Goal: Task Accomplishment & Management: Manage account settings

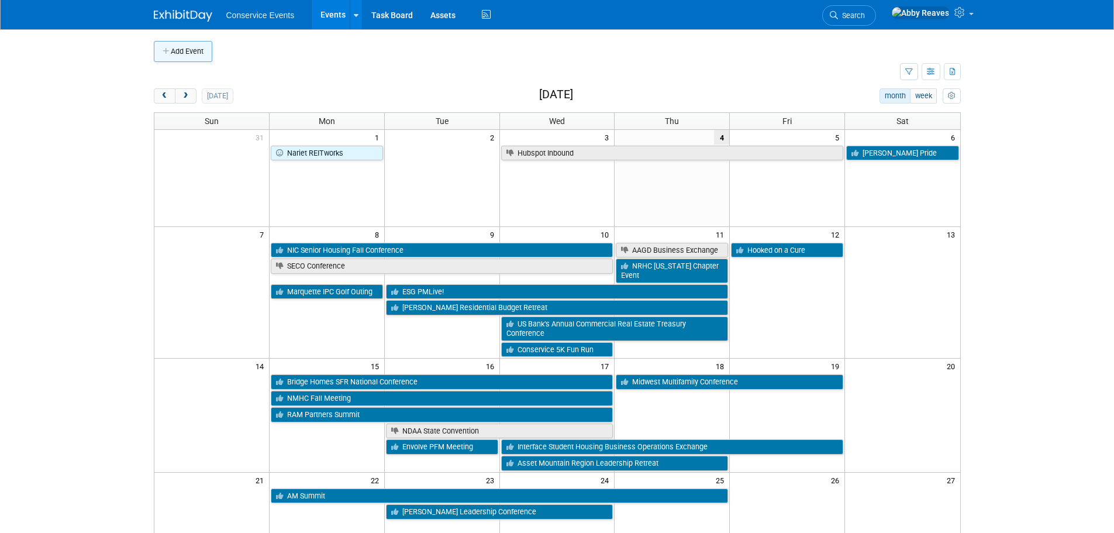
click at [186, 59] on button "Add Event" at bounding box center [183, 51] width 59 height 21
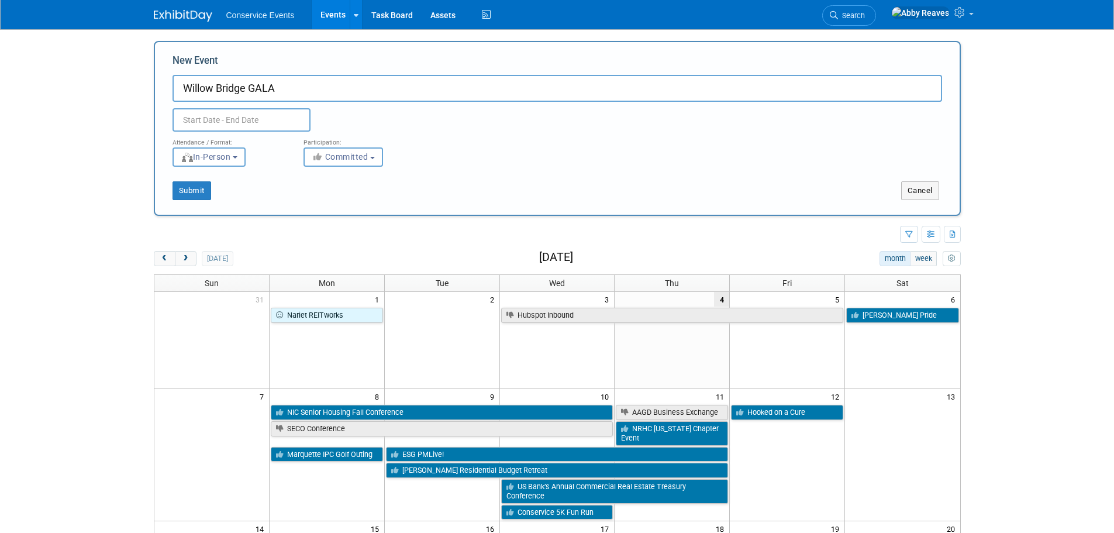
type input "Willow Bridge GALA"
click at [216, 125] on input "text" at bounding box center [242, 119] width 138 height 23
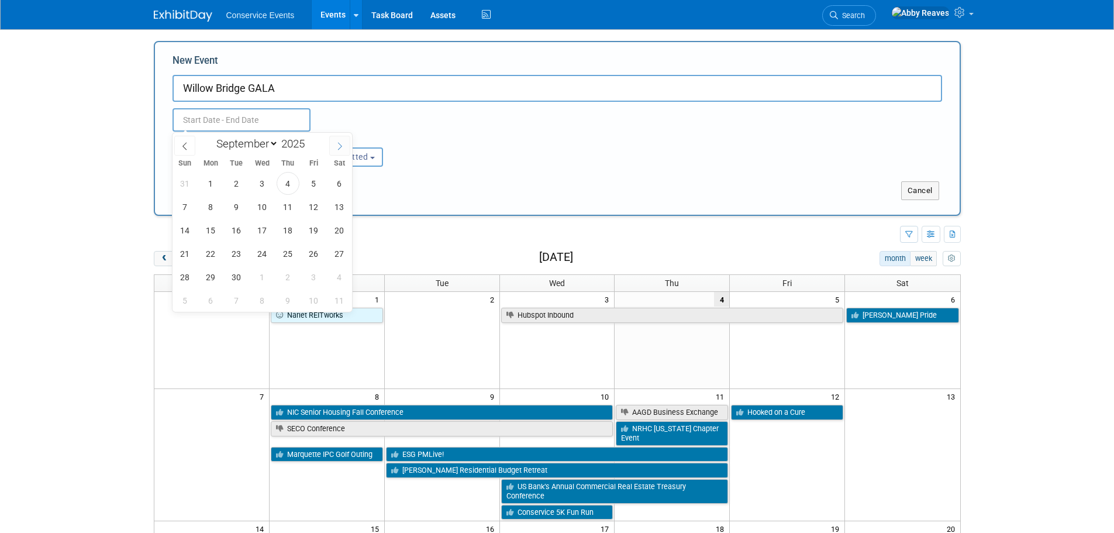
click at [341, 148] on icon at bounding box center [340, 146] width 8 height 8
select select "10"
click at [240, 229] on span "11" at bounding box center [236, 230] width 23 height 23
type input "Nov 11, 2025 to Nov 11, 2025"
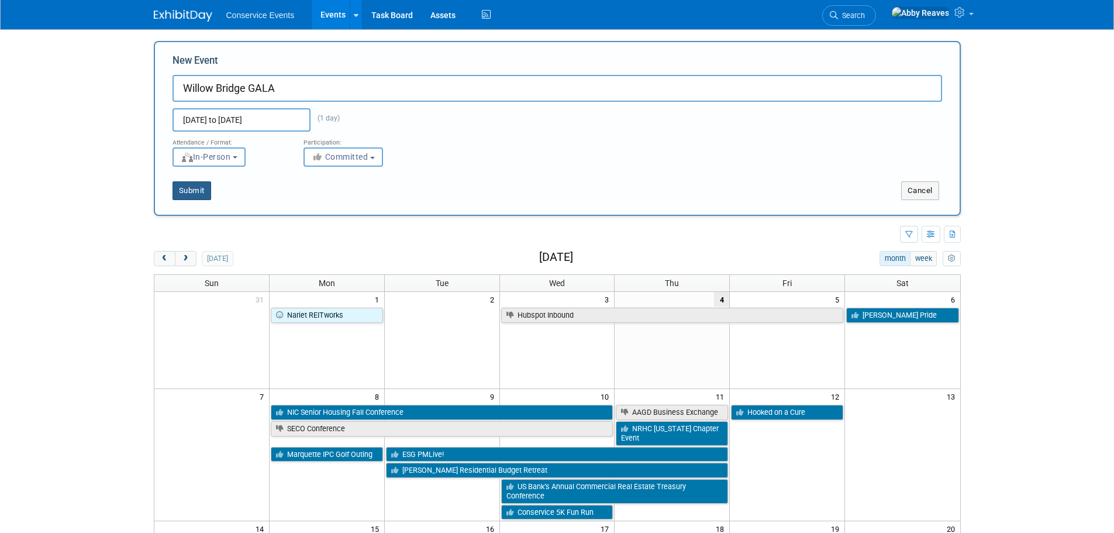
click at [207, 191] on button "Submit" at bounding box center [192, 190] width 39 height 19
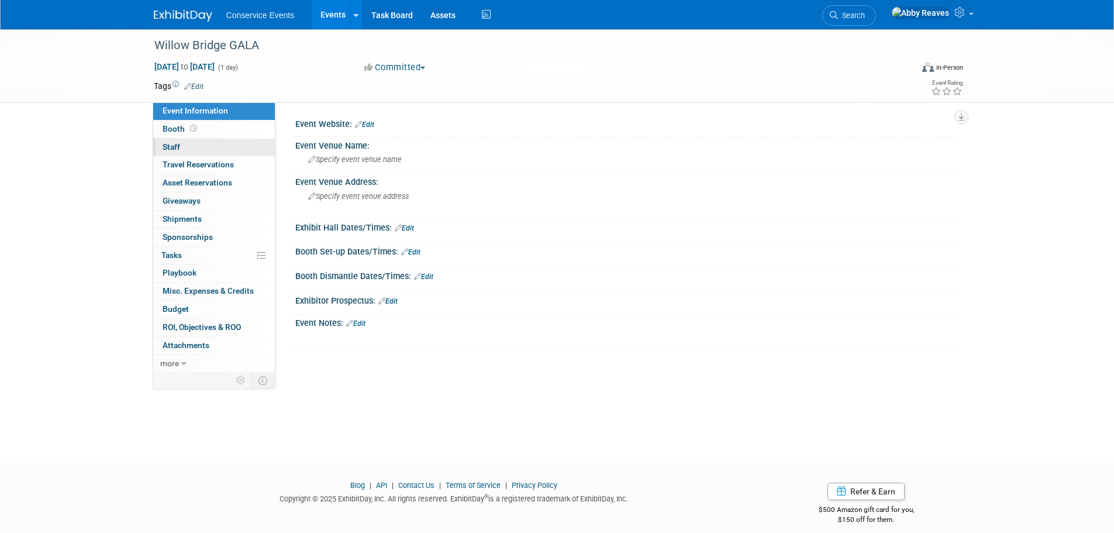
click at [250, 144] on link "0 Staff 0" at bounding box center [214, 148] width 122 height 18
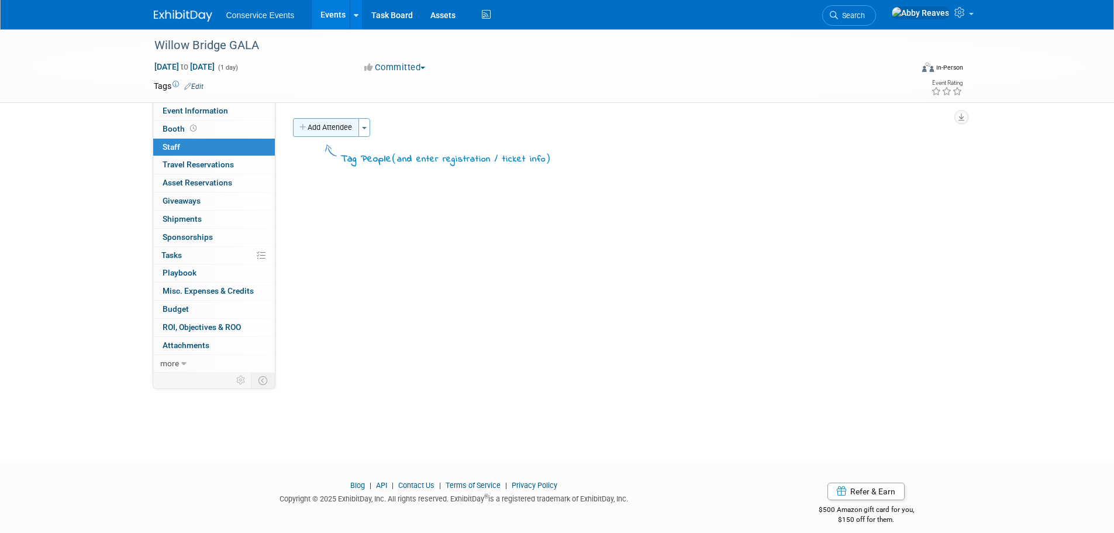
click at [313, 125] on button "Add Attendee" at bounding box center [326, 127] width 66 height 19
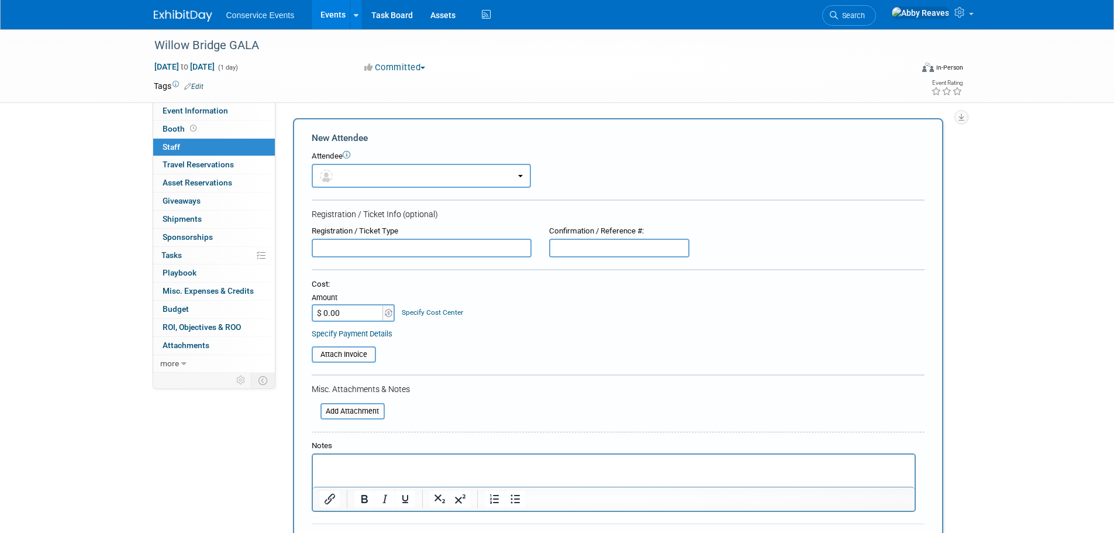
click at [367, 192] on form "New Attendee Attendee <img src="https://www.exhibitday.com/Images/Unassigned-Us…" at bounding box center [618, 346] width 613 height 429
click at [354, 179] on button "button" at bounding box center [421, 176] width 219 height 24
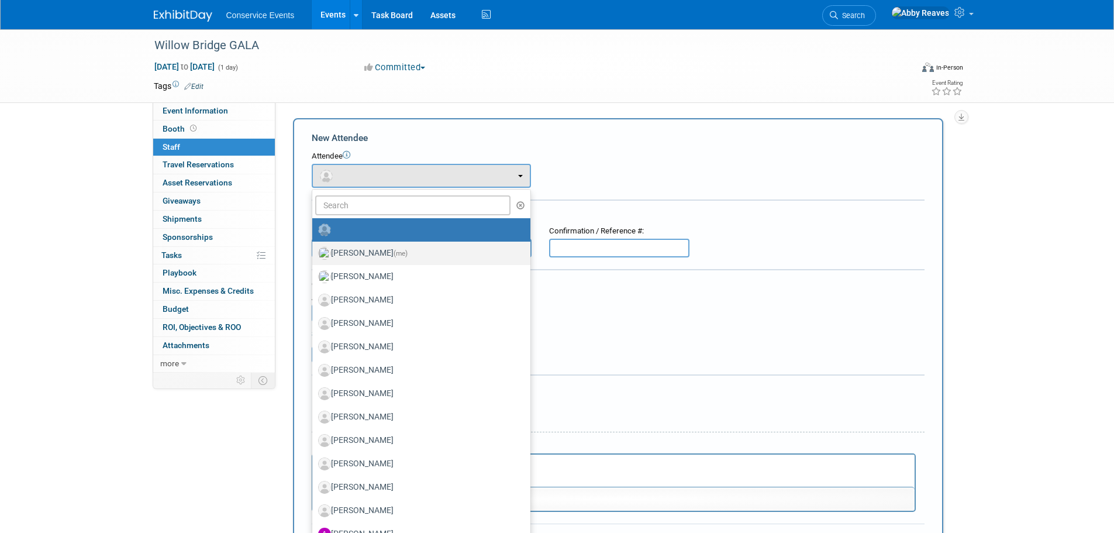
click at [362, 250] on label "Abby Reaves (me)" at bounding box center [418, 253] width 201 height 19
click at [314, 250] on input "Abby Reaves (me)" at bounding box center [311, 252] width 8 height 8
select select "888e4ed3-42fd-4820-a89e-ed4ce941d196"
select select "6"
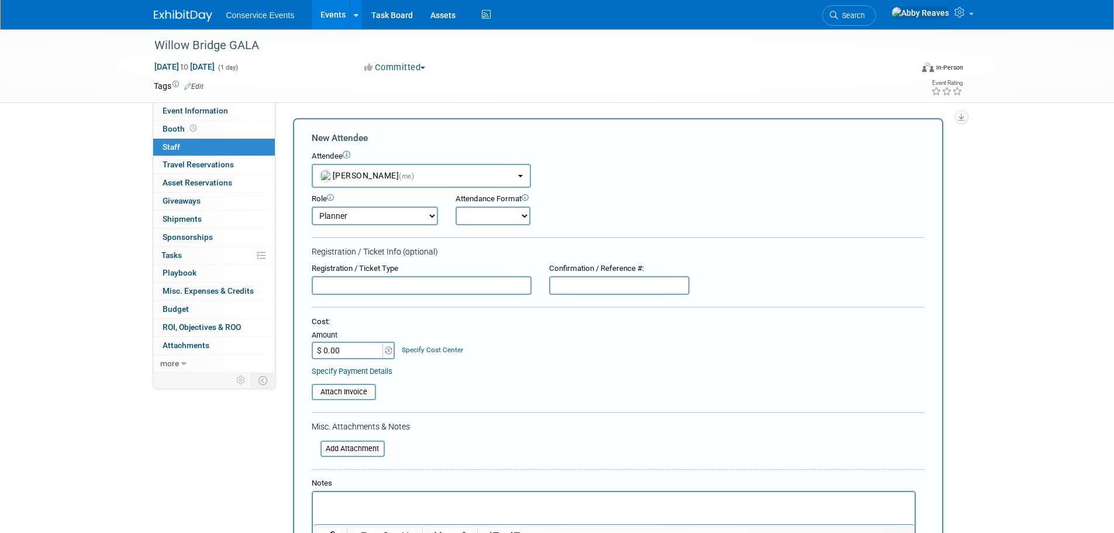
click at [488, 219] on select "Onsite Remote" at bounding box center [493, 216] width 75 height 19
select select "2"
click at [456, 207] on select "Onsite Remote" at bounding box center [493, 216] width 75 height 19
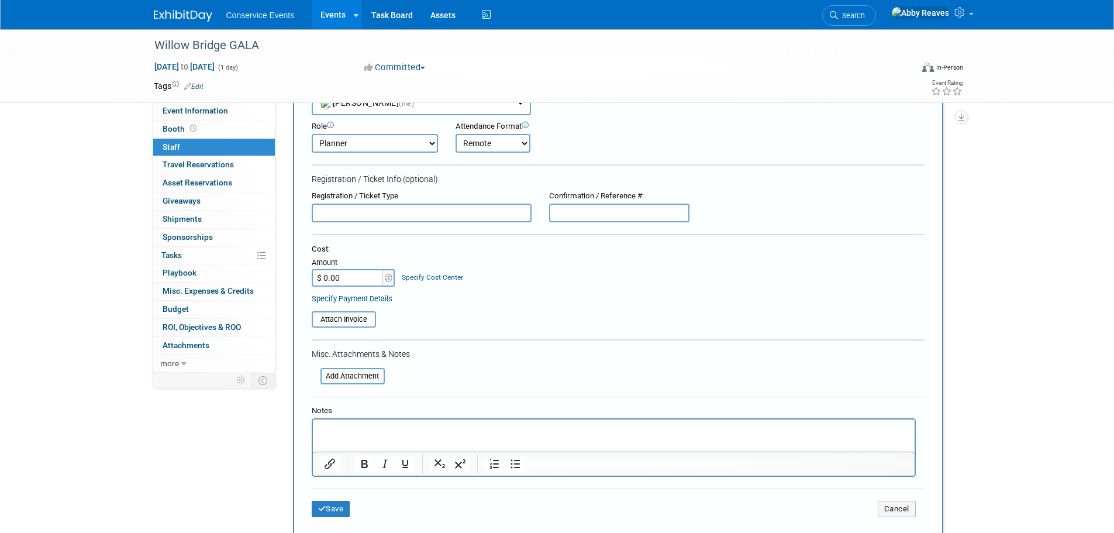
scroll to position [218, 0]
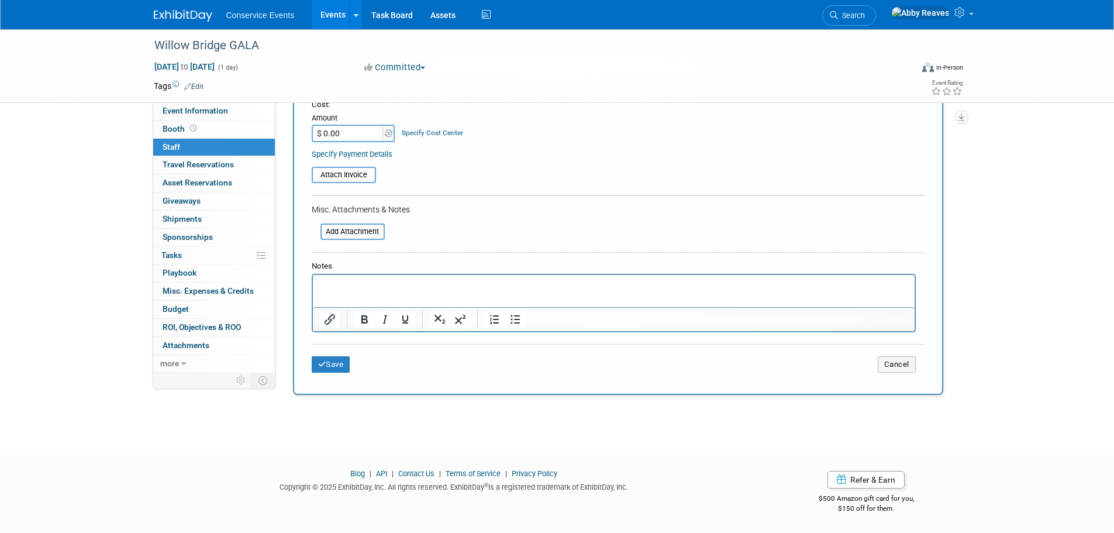
click at [332, 373] on div "Save Cancel" at bounding box center [618, 362] width 613 height 37
click at [331, 363] on button "Save" at bounding box center [331, 364] width 39 height 16
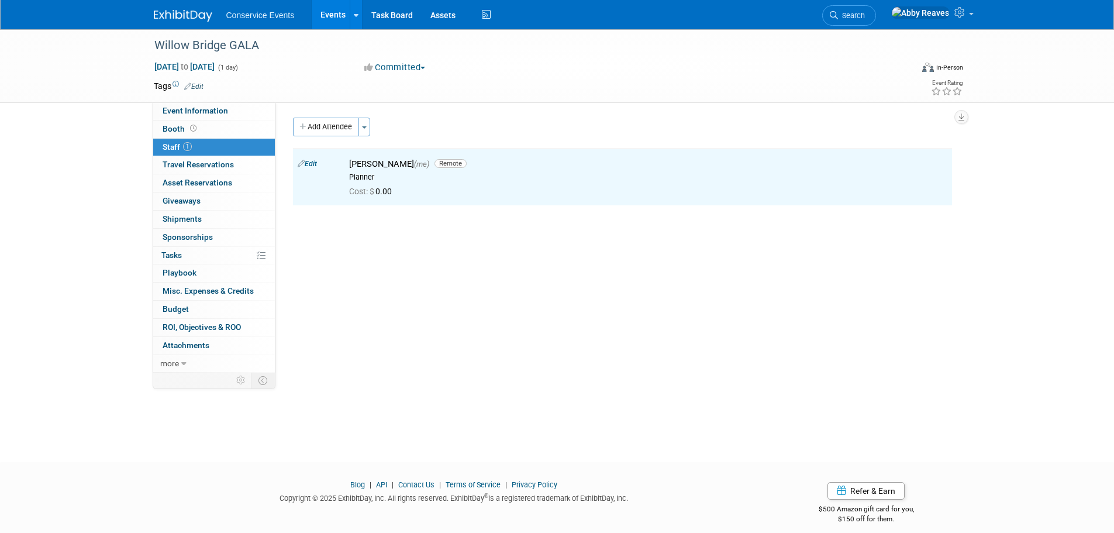
scroll to position [0, 0]
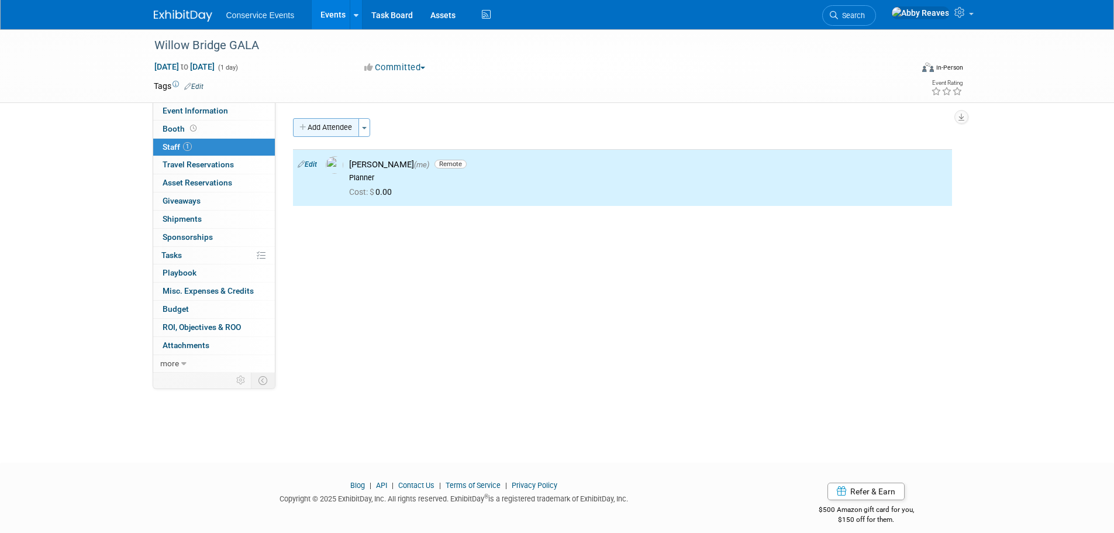
click at [326, 123] on button "Add Attendee" at bounding box center [326, 127] width 66 height 19
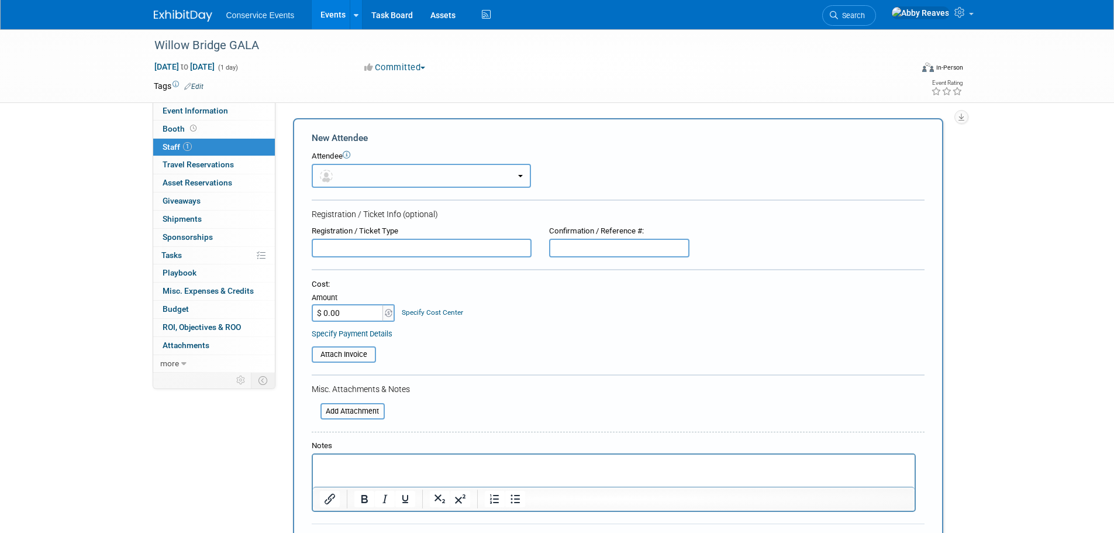
click at [365, 176] on button "button" at bounding box center [421, 176] width 219 height 24
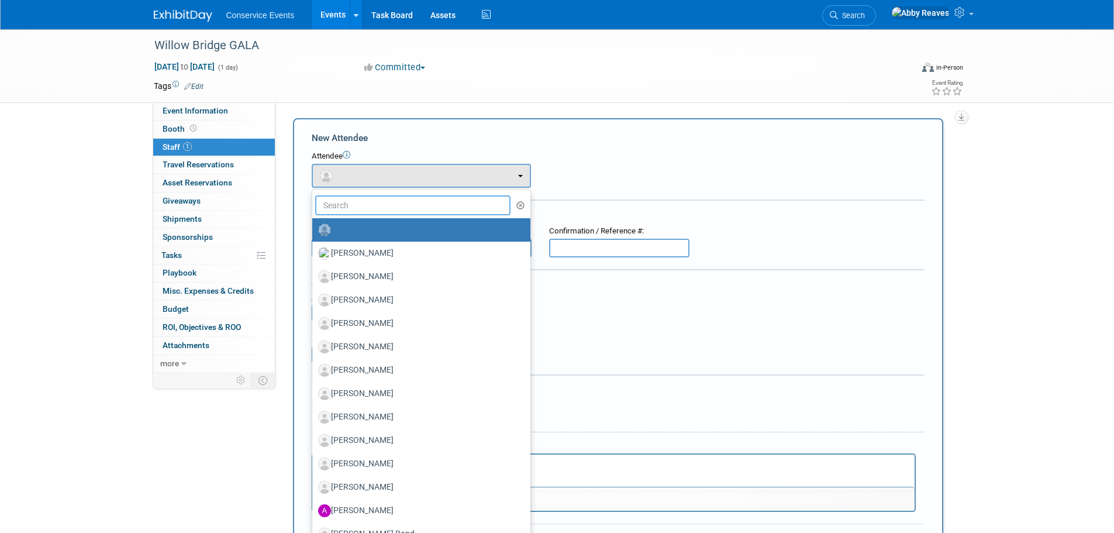
click at [369, 202] on input "text" at bounding box center [413, 205] width 196 height 20
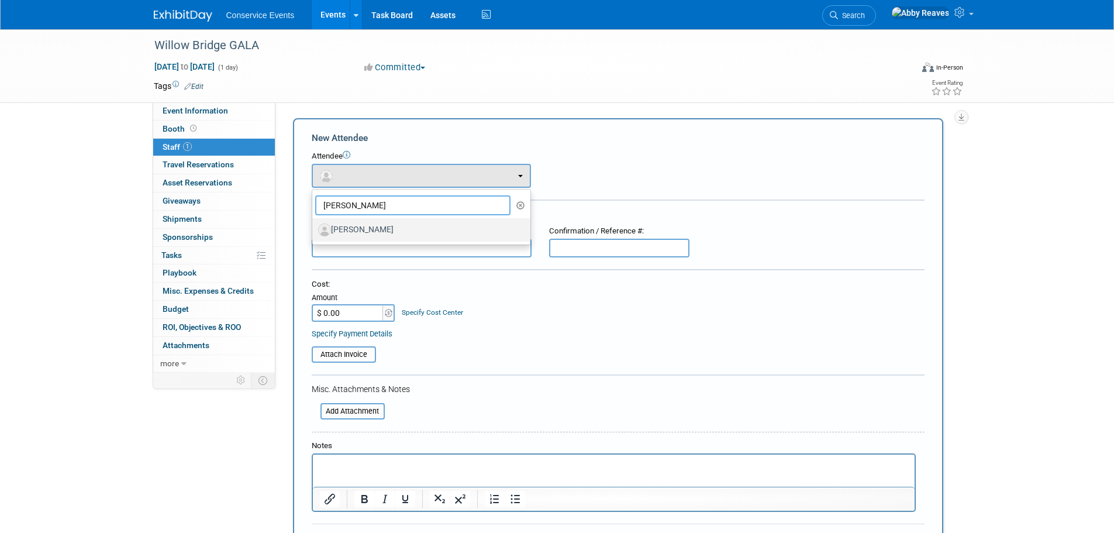
type input "jerry"
click at [365, 223] on label "Jerry Davis" at bounding box center [418, 230] width 201 height 19
click at [314, 225] on input "Jerry Davis" at bounding box center [311, 229] width 8 height 8
select select "2bb54cbb-2984-445f-9e37-c0309f185839"
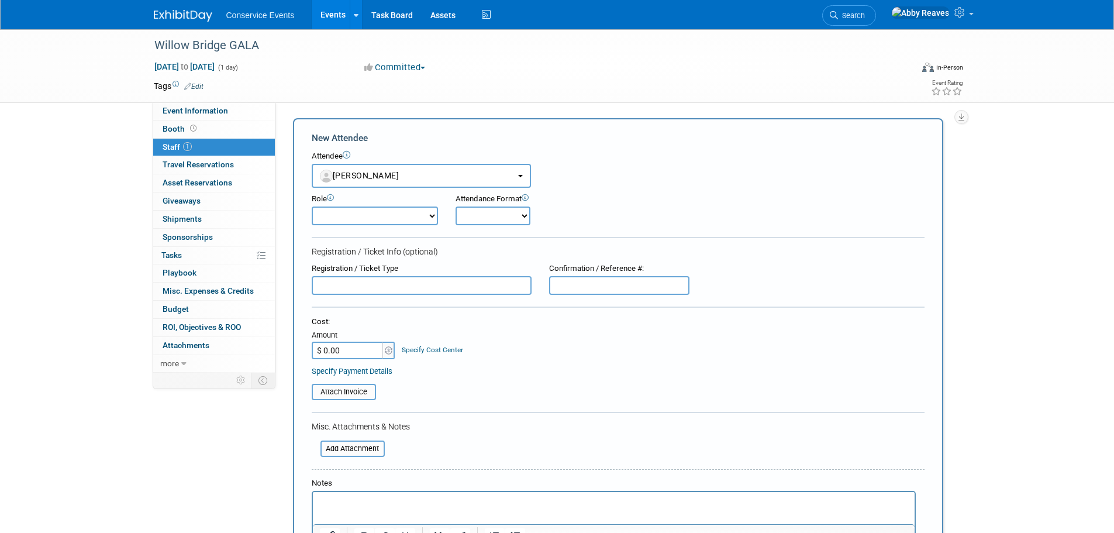
click at [398, 222] on select "Demonstrator Host Planner Presenter Sales Representative Set-up/Dismantle Crew …" at bounding box center [375, 216] width 126 height 19
select select "100"
click at [312, 207] on select "Demonstrator Host Planner Presenter Sales Representative Set-up/Dismantle Crew …" at bounding box center [375, 216] width 126 height 19
drag, startPoint x: 488, startPoint y: 208, endPoint x: 481, endPoint y: 225, distance: 17.8
click at [488, 208] on select "Onsite Remote" at bounding box center [493, 216] width 75 height 19
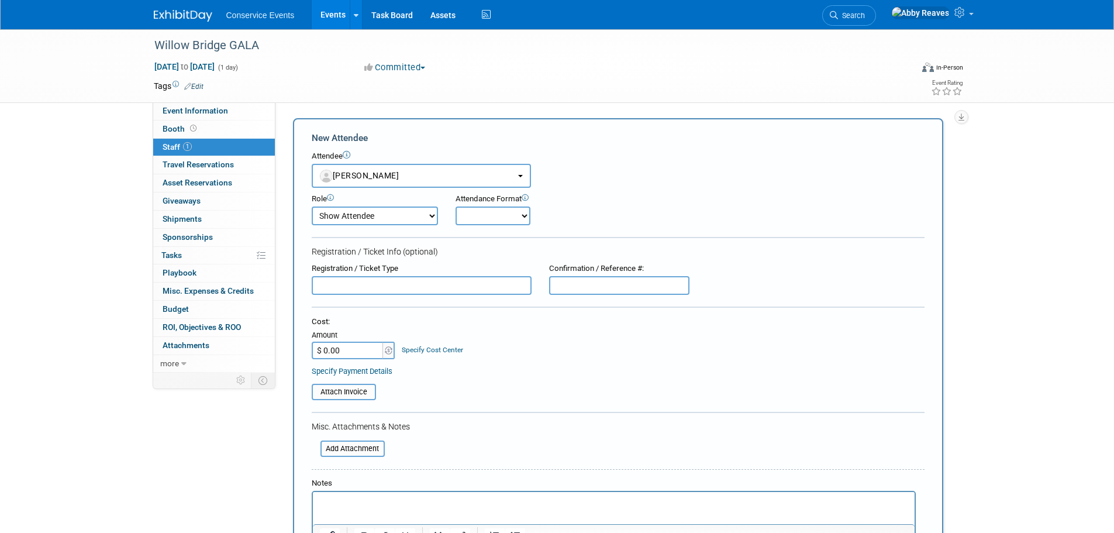
select select "1"
click at [456, 207] on select "Onsite Remote" at bounding box center [493, 216] width 75 height 19
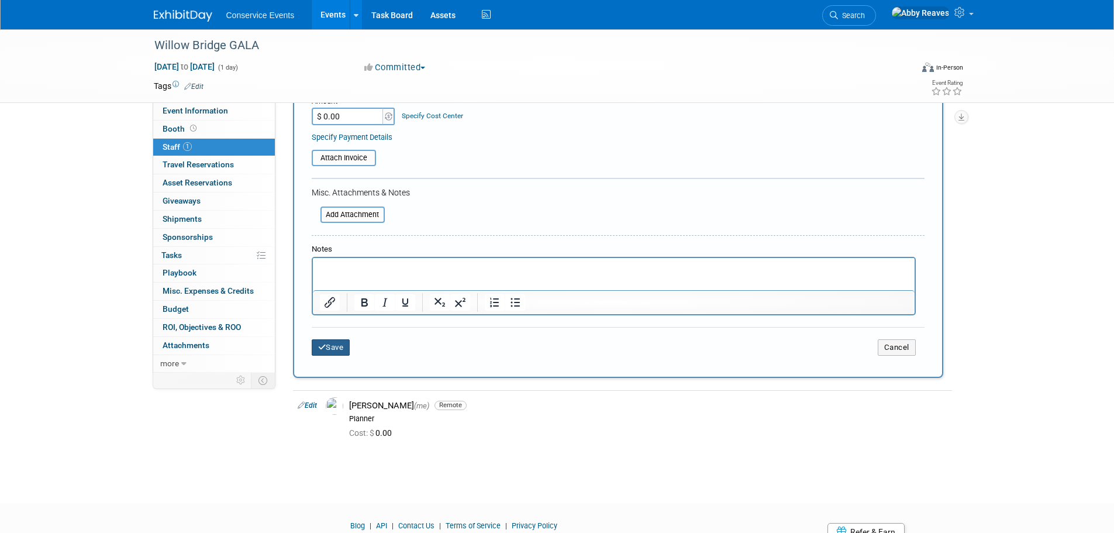
click at [346, 344] on button "Save" at bounding box center [331, 347] width 39 height 16
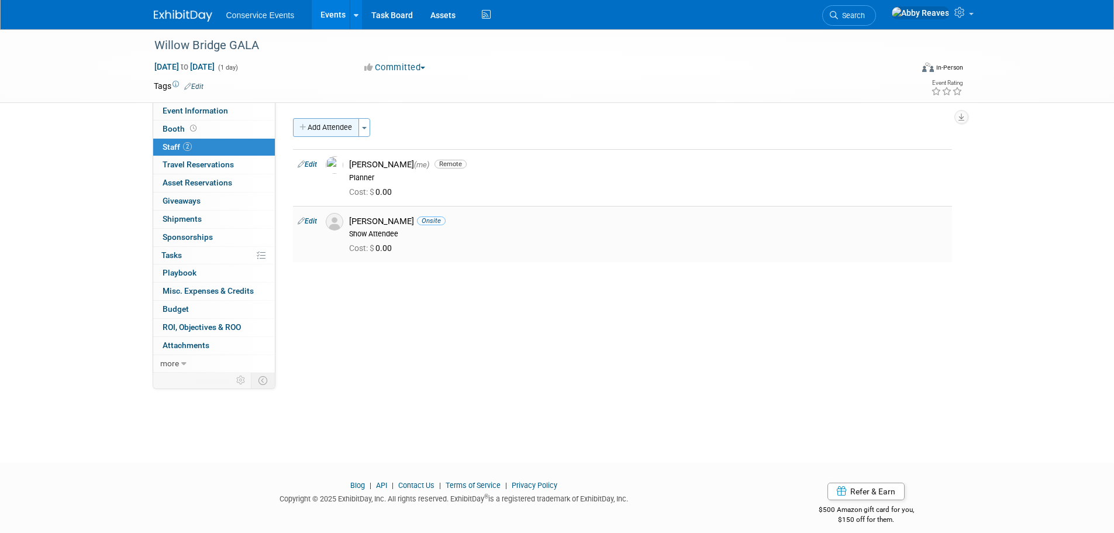
click at [342, 123] on button "Add Attendee" at bounding box center [326, 127] width 66 height 19
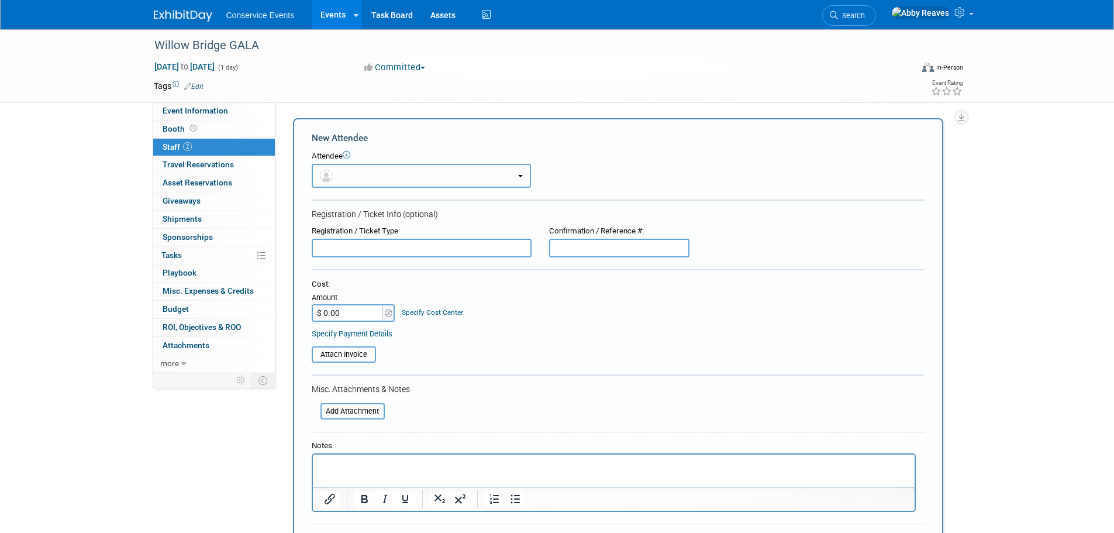
click at [353, 168] on button "button" at bounding box center [421, 176] width 219 height 24
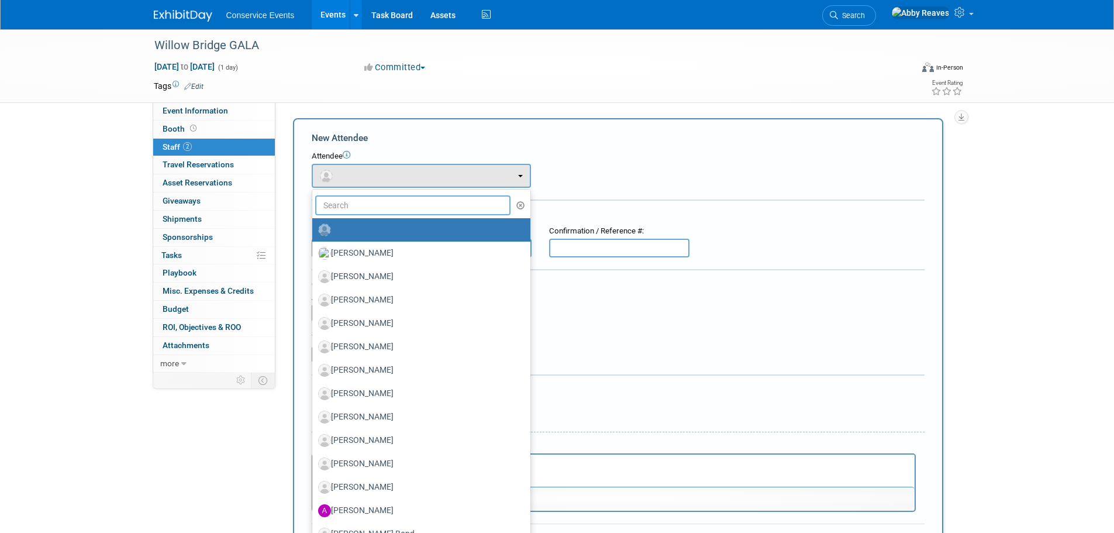
click at [359, 204] on input "text" at bounding box center [413, 205] width 196 height 20
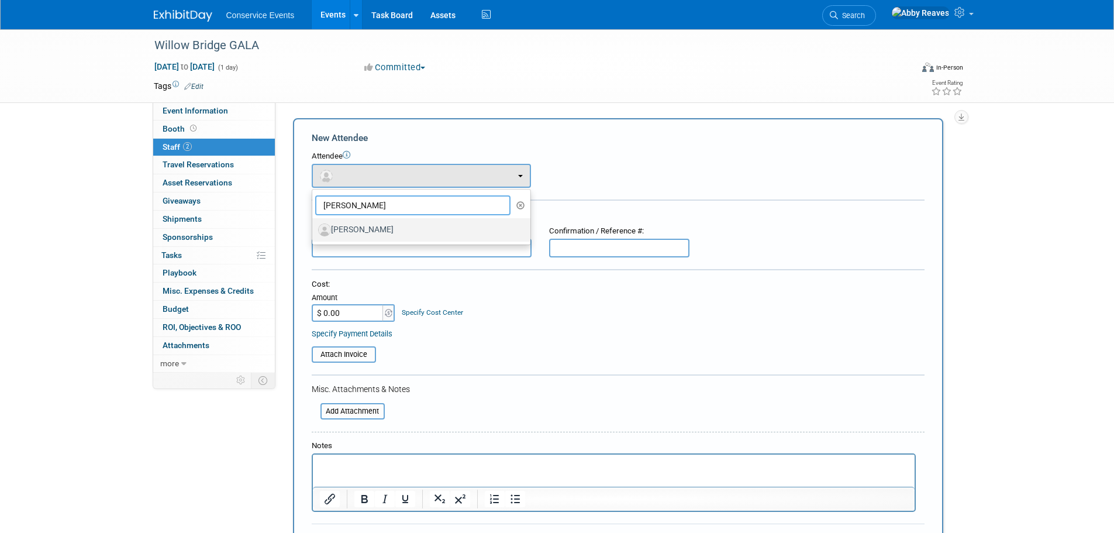
type input "christina"
click at [371, 228] on label "[PERSON_NAME]" at bounding box center [418, 230] width 201 height 19
click at [314, 228] on input "[PERSON_NAME]" at bounding box center [311, 229] width 8 height 8
select select "5c541309-394d-40e1-8665-fb041272a7f1"
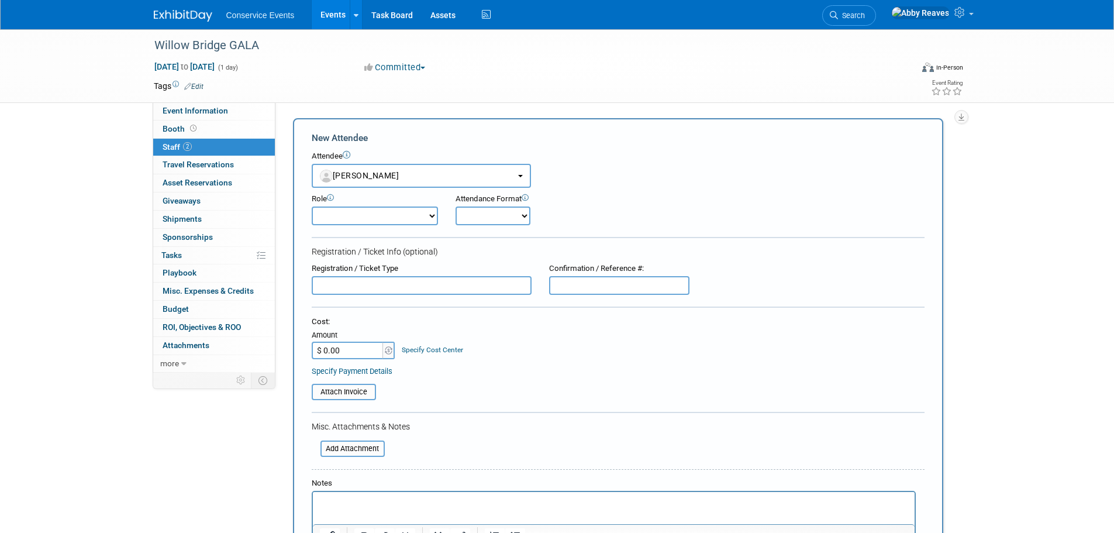
click at [366, 219] on select "Demonstrator Host Planner Presenter Sales Representative Set-up/Dismantle Crew …" at bounding box center [375, 216] width 126 height 19
select select "100"
click at [312, 207] on select "Demonstrator Host Planner Presenter Sales Representative Set-up/Dismantle Crew …" at bounding box center [375, 216] width 126 height 19
drag, startPoint x: 470, startPoint y: 208, endPoint x: 470, endPoint y: 215, distance: 6.4
click at [470, 210] on select "Onsite Remote" at bounding box center [493, 216] width 75 height 19
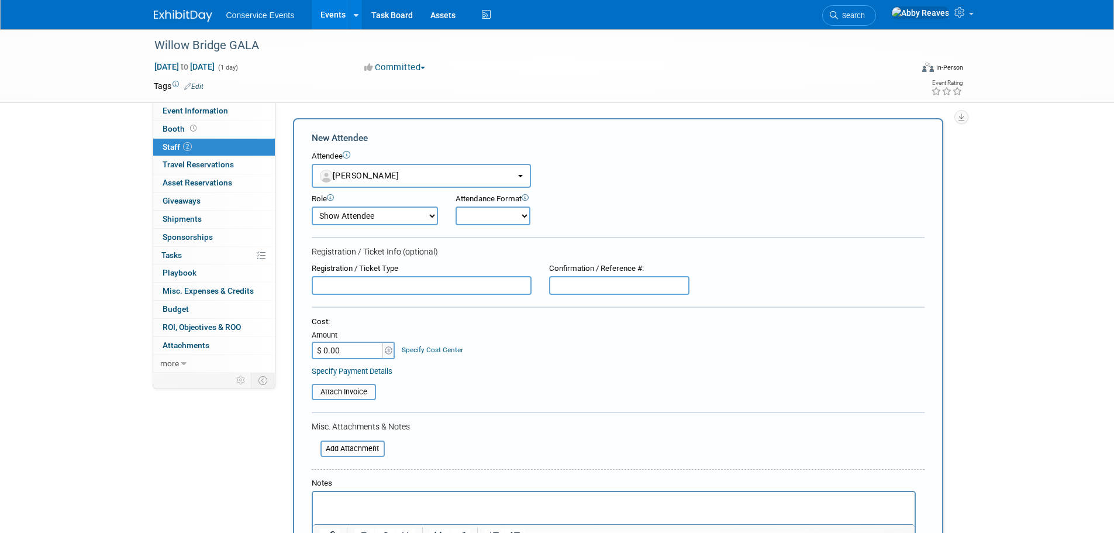
select select "1"
click at [456, 207] on select "Onsite Remote" at bounding box center [493, 216] width 75 height 19
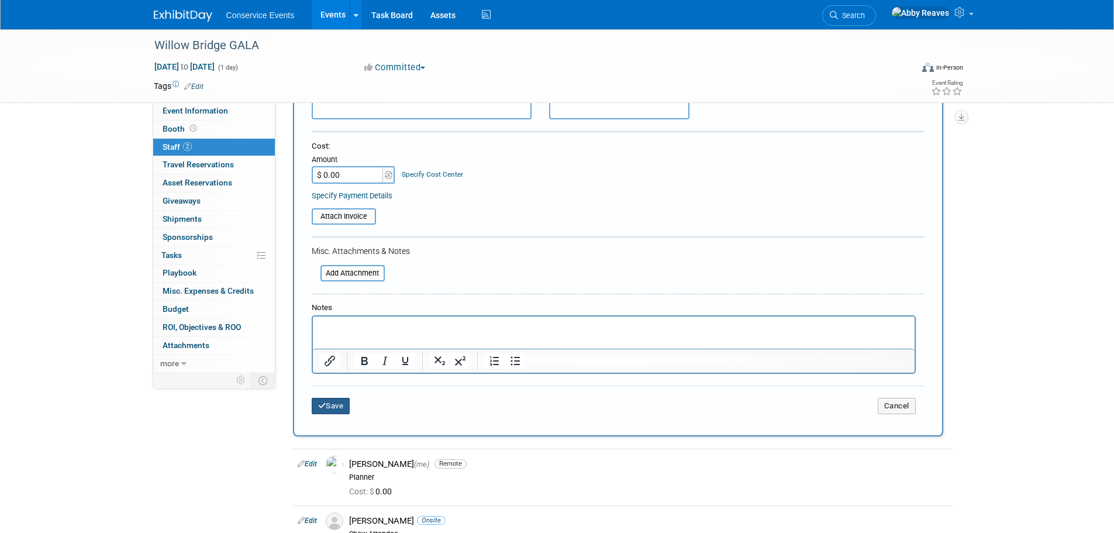
click at [332, 409] on button "Save" at bounding box center [331, 406] width 39 height 16
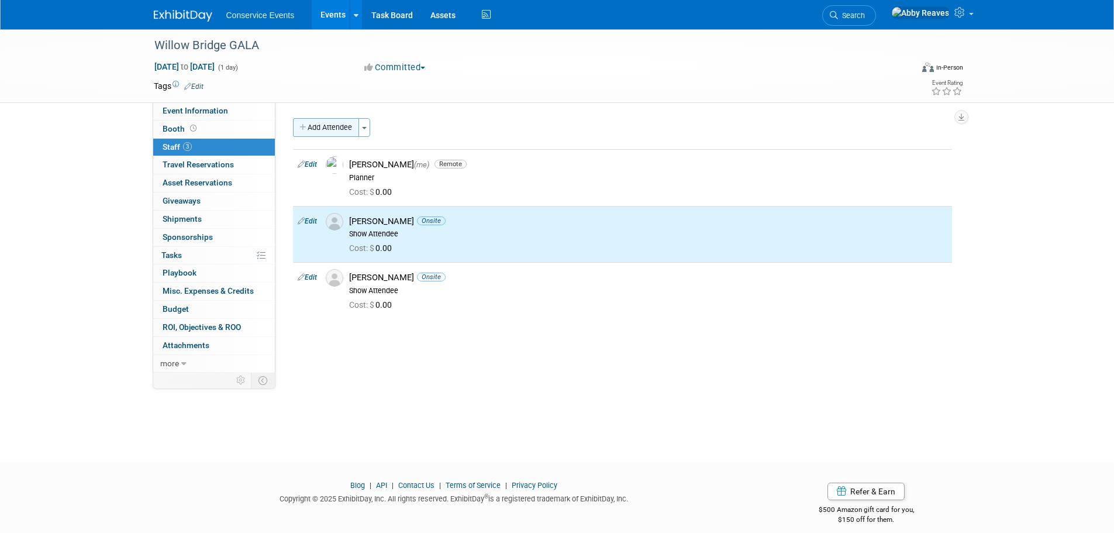
click at [326, 127] on button "Add Attendee" at bounding box center [326, 127] width 66 height 19
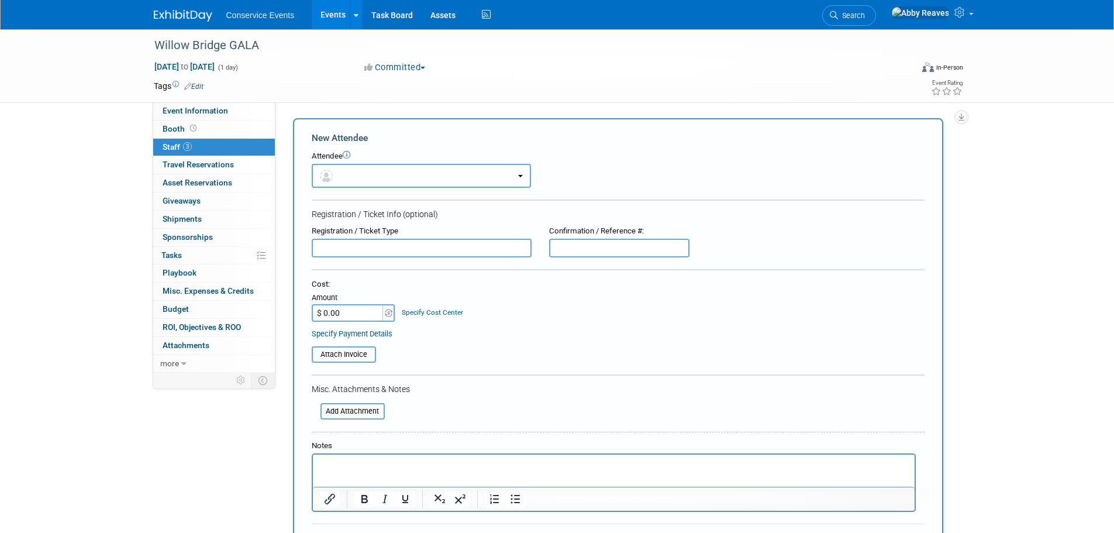
click at [333, 179] on span "button" at bounding box center [328, 175] width 17 height 9
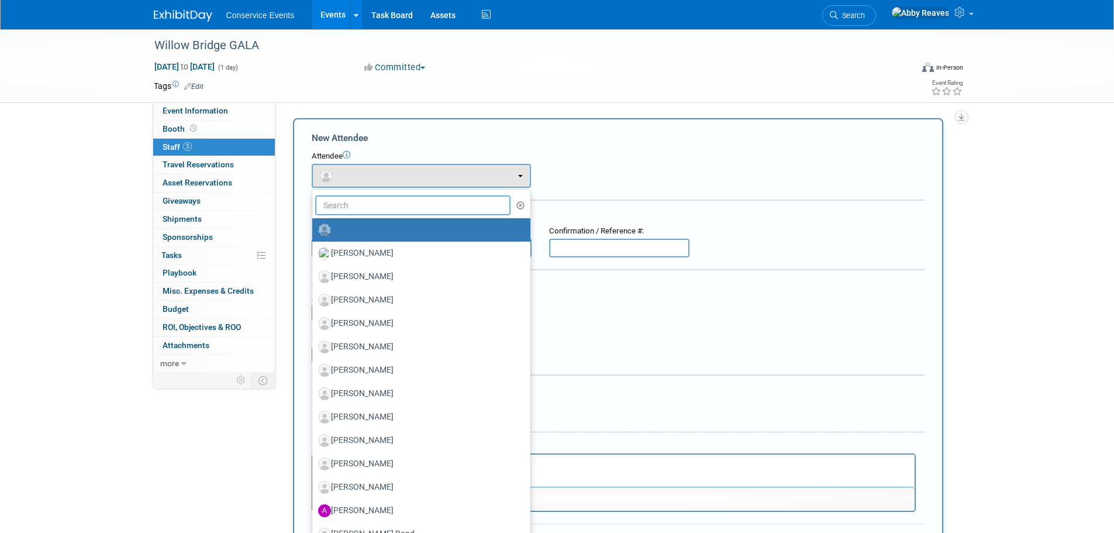
click at [349, 203] on input "text" at bounding box center [413, 205] width 196 height 20
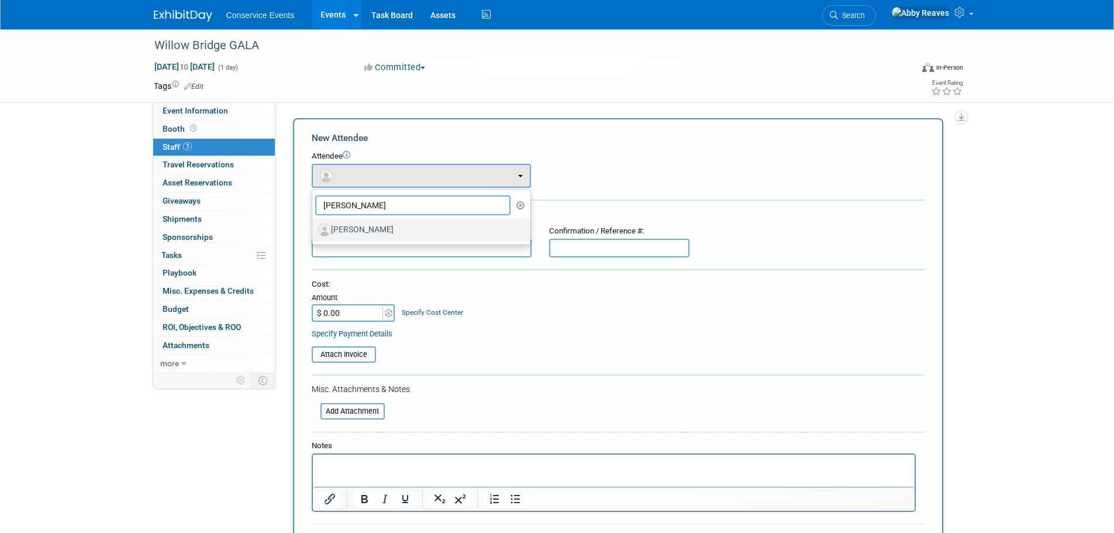
type input "jeff"
click at [366, 228] on label "[PERSON_NAME]" at bounding box center [418, 230] width 201 height 19
click at [314, 228] on input "[PERSON_NAME]" at bounding box center [311, 229] width 8 height 8
select select "ff8b4fd6-223a-4224-8cf5-0fbf37e99732"
select select "4"
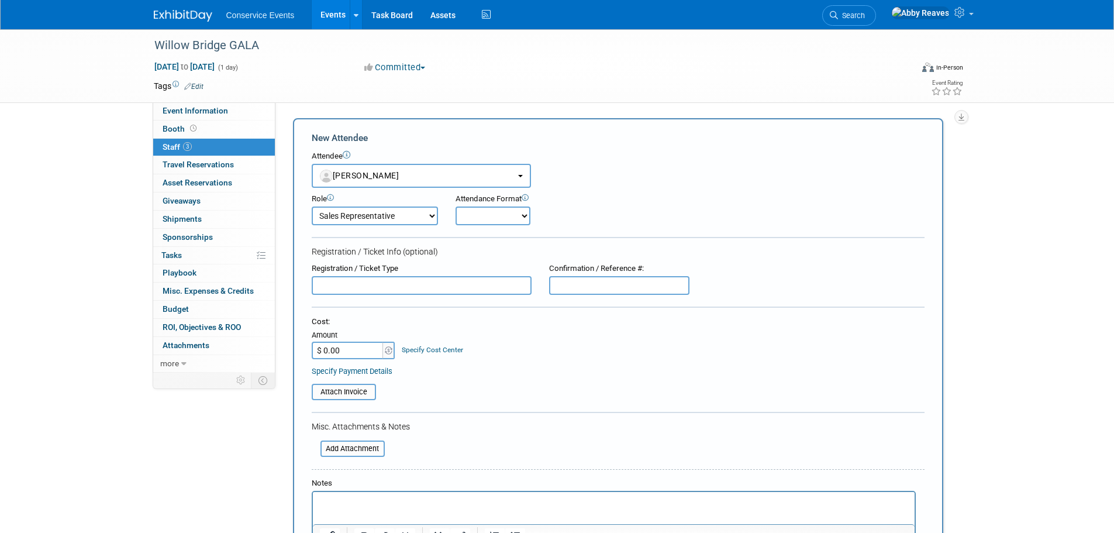
click at [484, 218] on select "Onsite Remote" at bounding box center [493, 216] width 75 height 19
select select "1"
click at [456, 207] on select "Onsite Remote" at bounding box center [493, 216] width 75 height 19
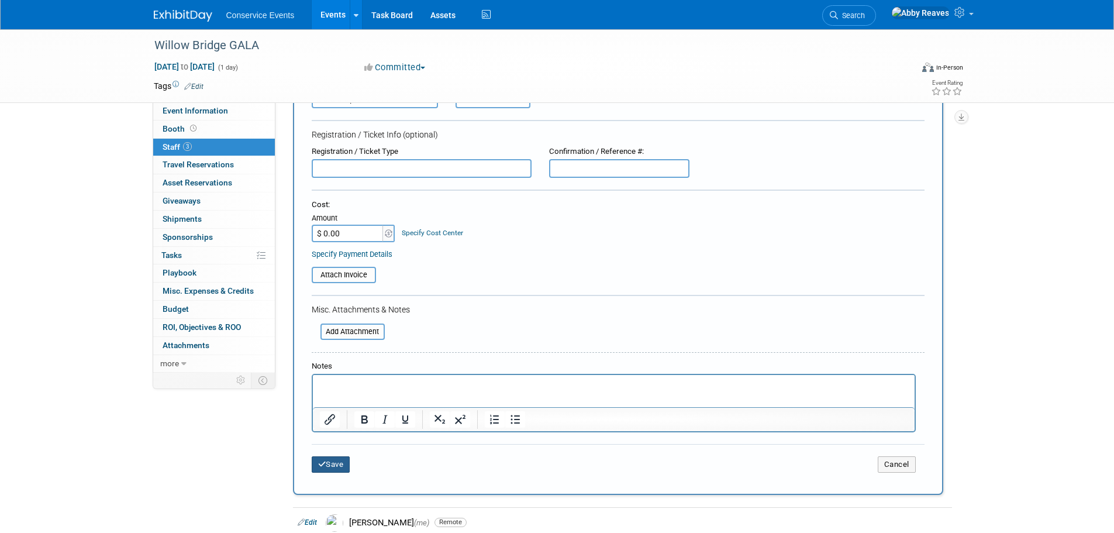
click at [325, 465] on icon "submit" at bounding box center [322, 464] width 8 height 8
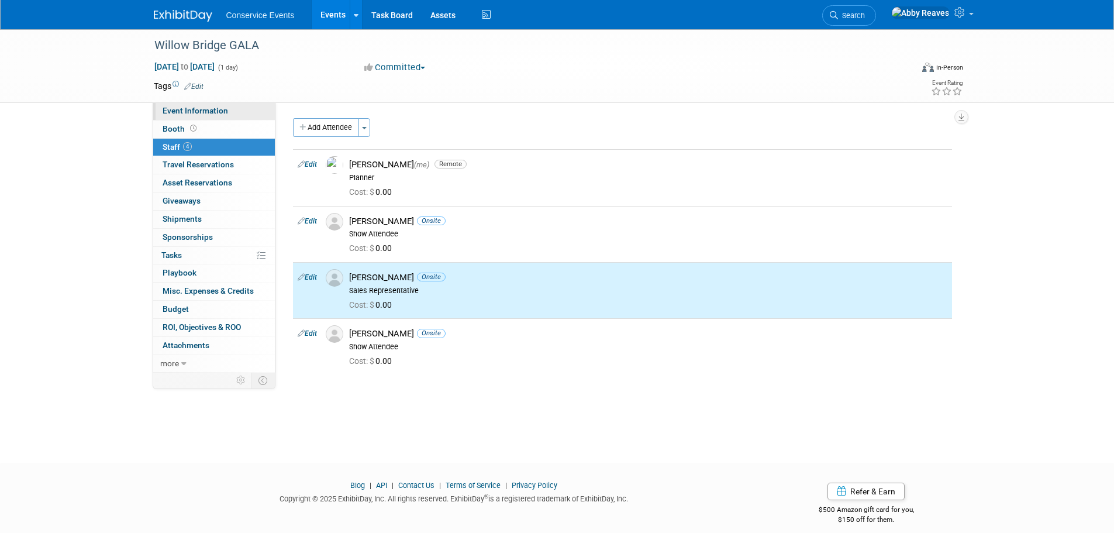
click at [254, 111] on link "Event Information" at bounding box center [214, 111] width 122 height 18
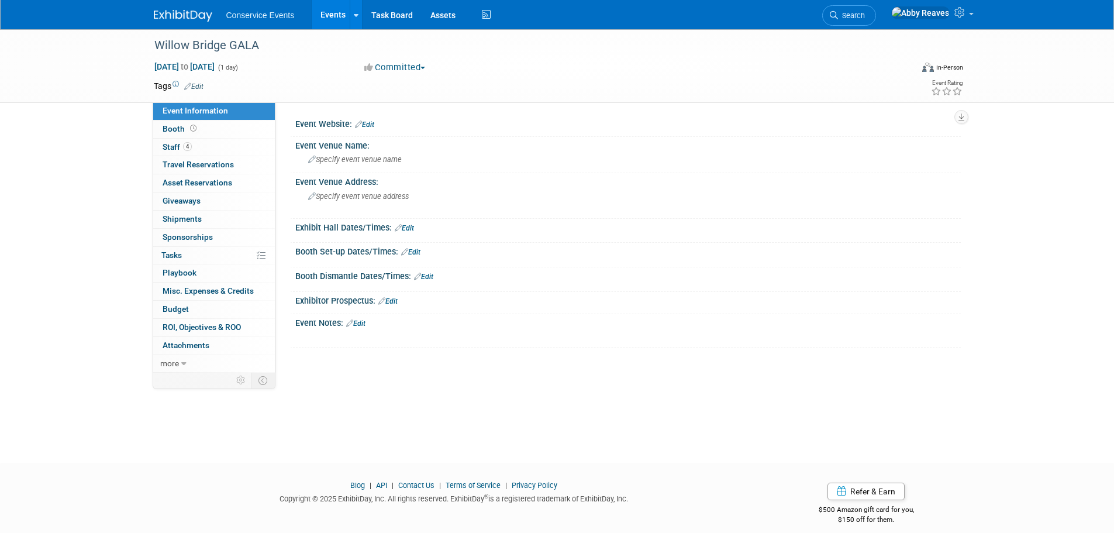
click at [359, 326] on link "Edit" at bounding box center [355, 323] width 19 height 8
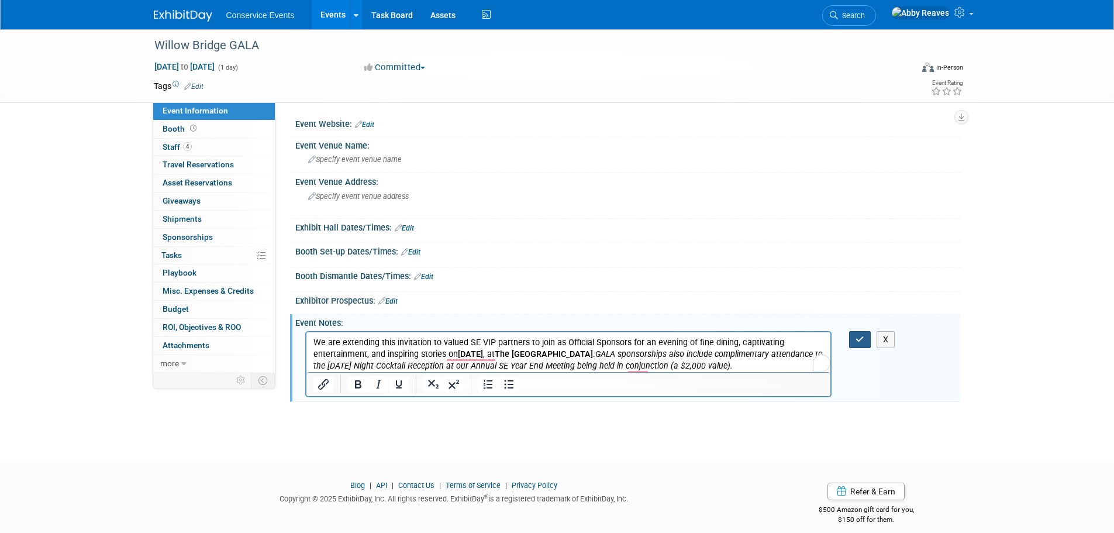
click at [863, 339] on icon "button" at bounding box center [860, 339] width 9 height 8
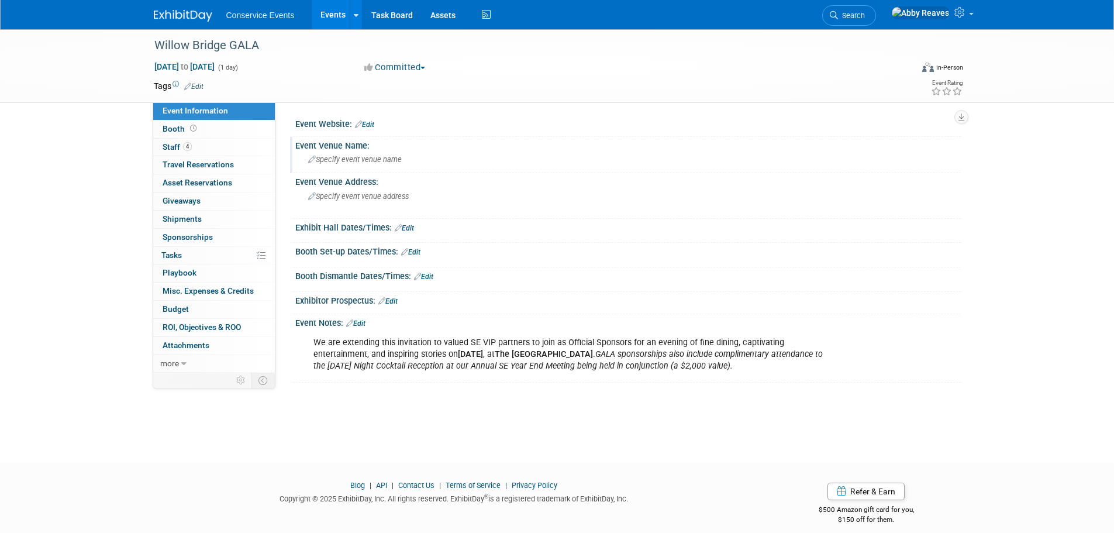
click at [393, 164] on div "Specify event venue name" at bounding box center [628, 159] width 648 height 18
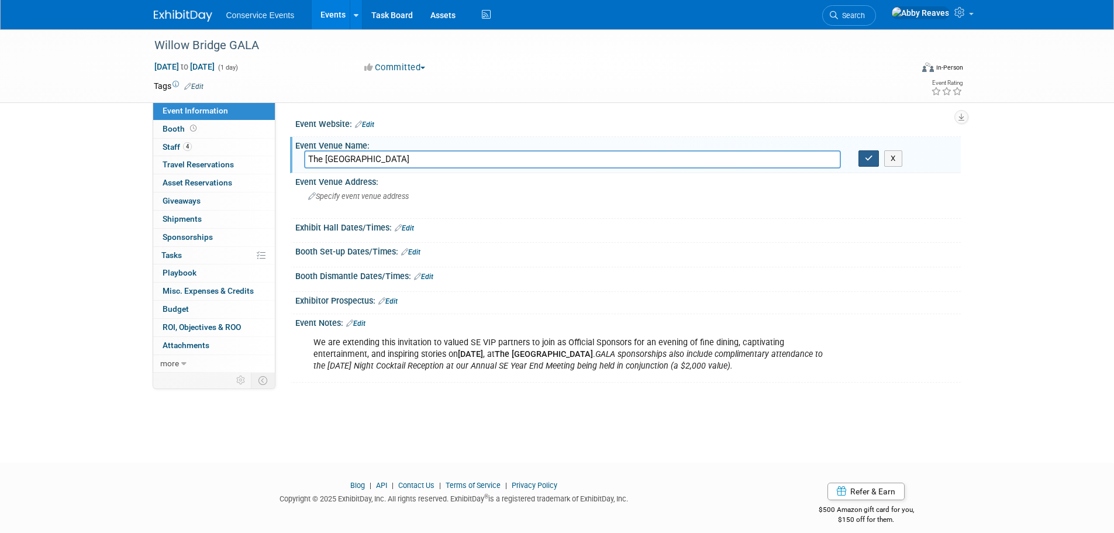
type input "The Atlanta History Center"
click at [868, 160] on icon "button" at bounding box center [869, 158] width 8 height 8
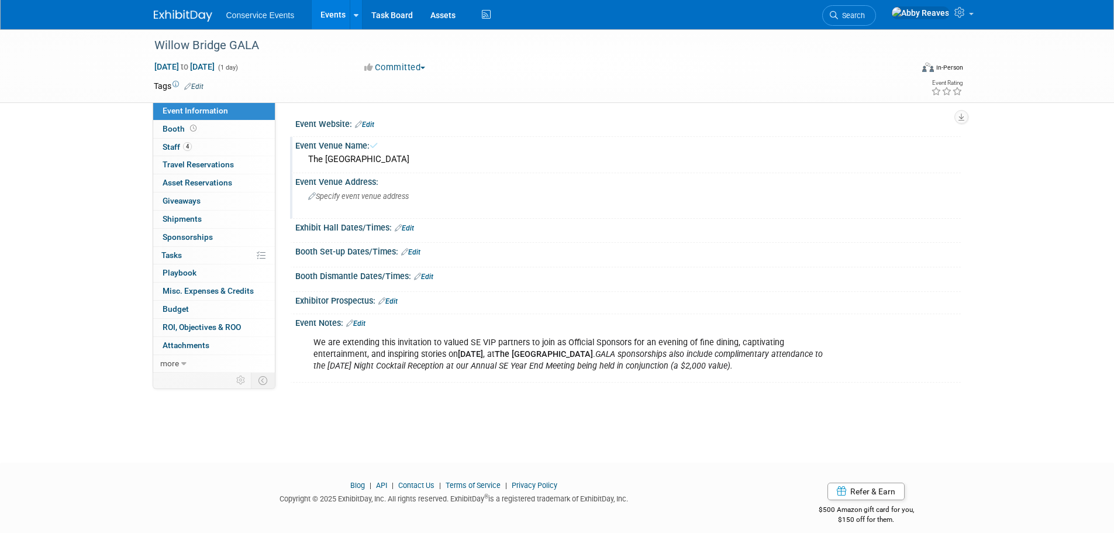
click at [497, 205] on div "Specify event venue address" at bounding box center [434, 200] width 260 height 27
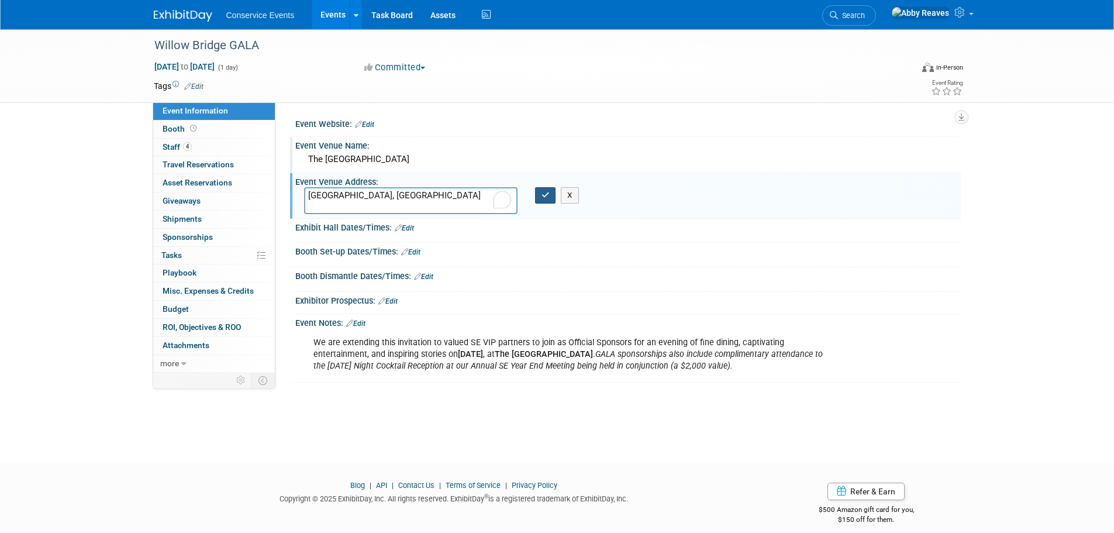
type textarea "[GEOGRAPHIC_DATA], [GEOGRAPHIC_DATA]"
click at [552, 196] on button "button" at bounding box center [545, 195] width 21 height 16
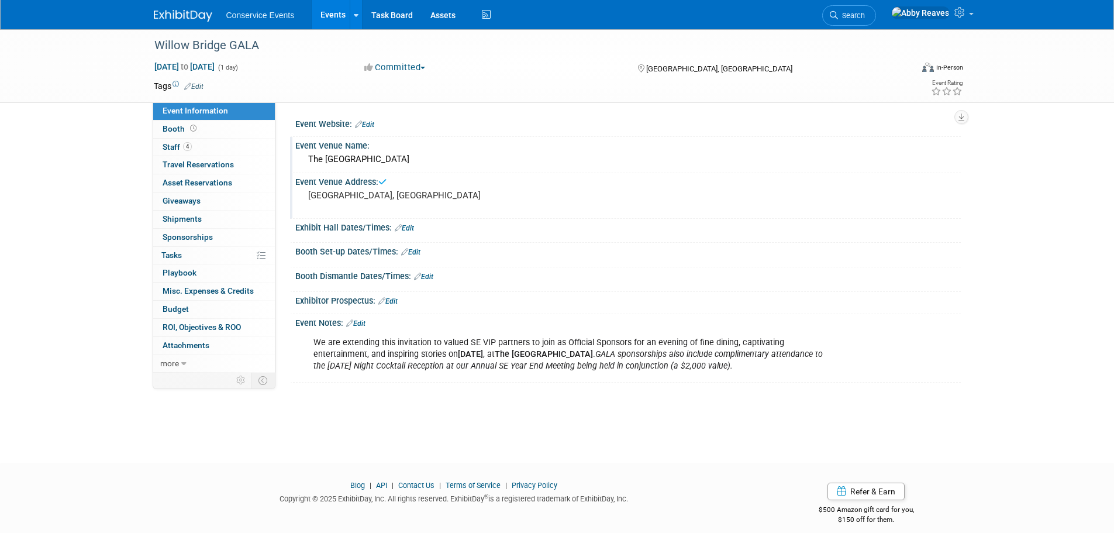
click at [198, 88] on link "Edit" at bounding box center [193, 86] width 19 height 8
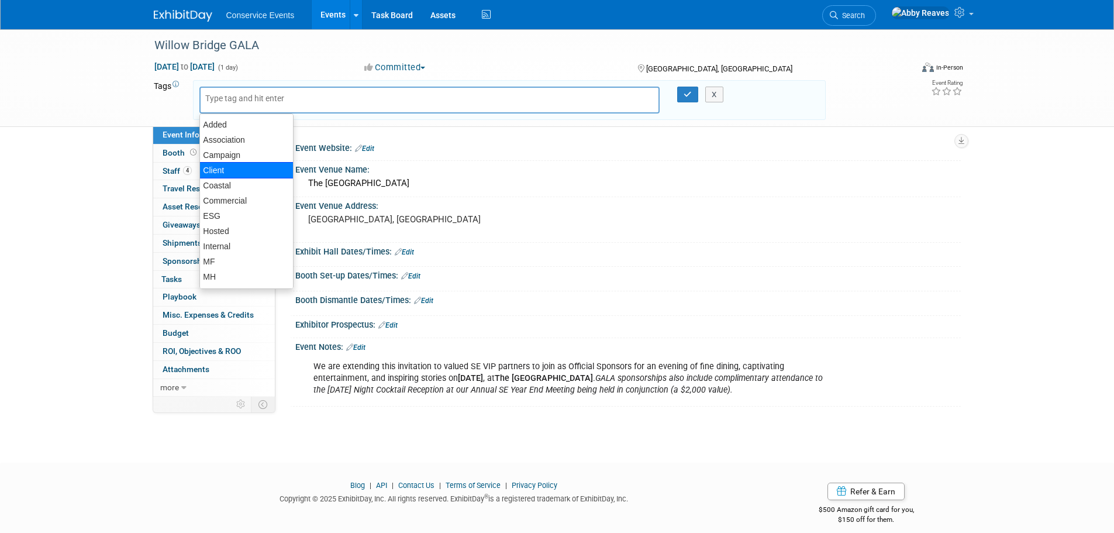
click at [226, 169] on div "Client" at bounding box center [246, 170] width 94 height 16
type input "Client"
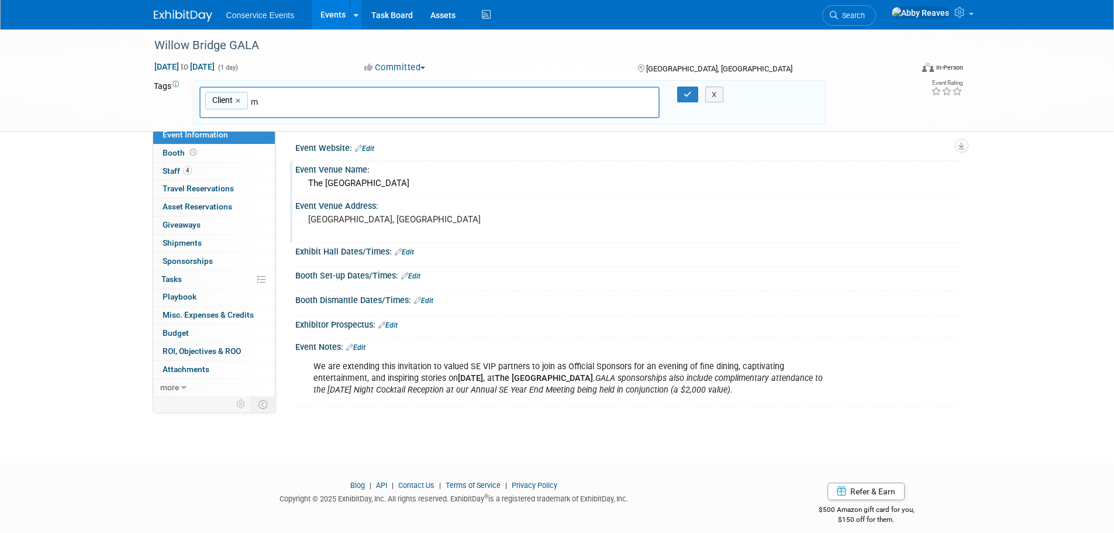
type input "mf"
click at [225, 130] on div "MF" at bounding box center [281, 130] width 164 height 16
type input "Client, MF"
click at [686, 94] on icon "button" at bounding box center [688, 95] width 8 height 8
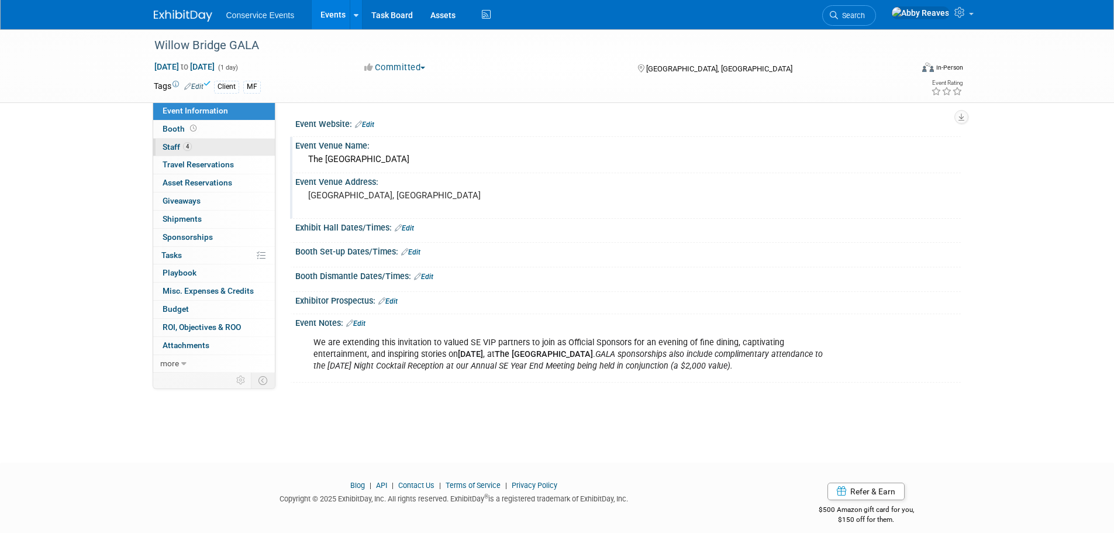
click at [205, 143] on link "4 Staff 4" at bounding box center [214, 148] width 122 height 18
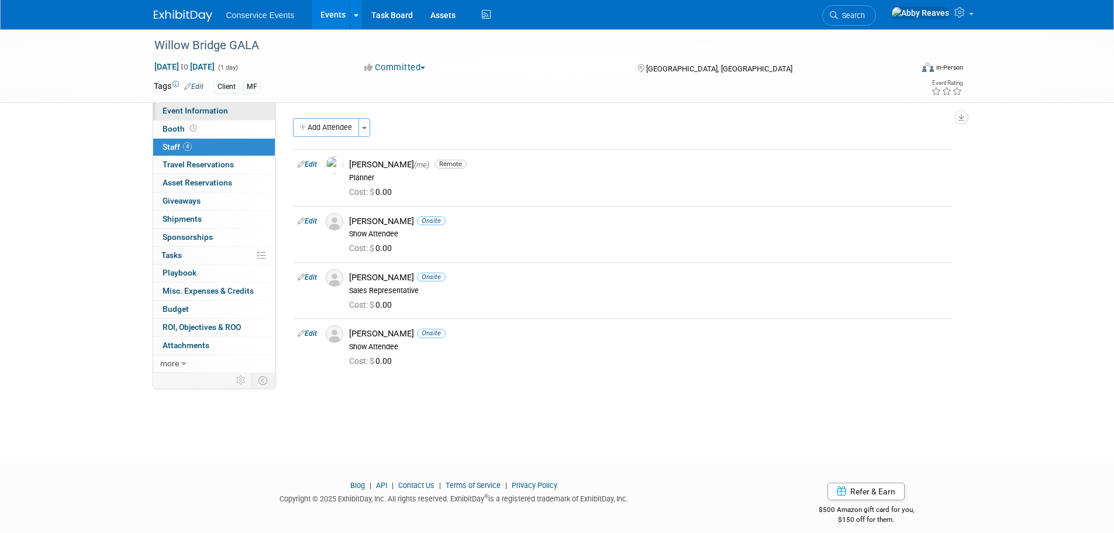
click at [209, 110] on span "Event Information" at bounding box center [196, 110] width 66 height 9
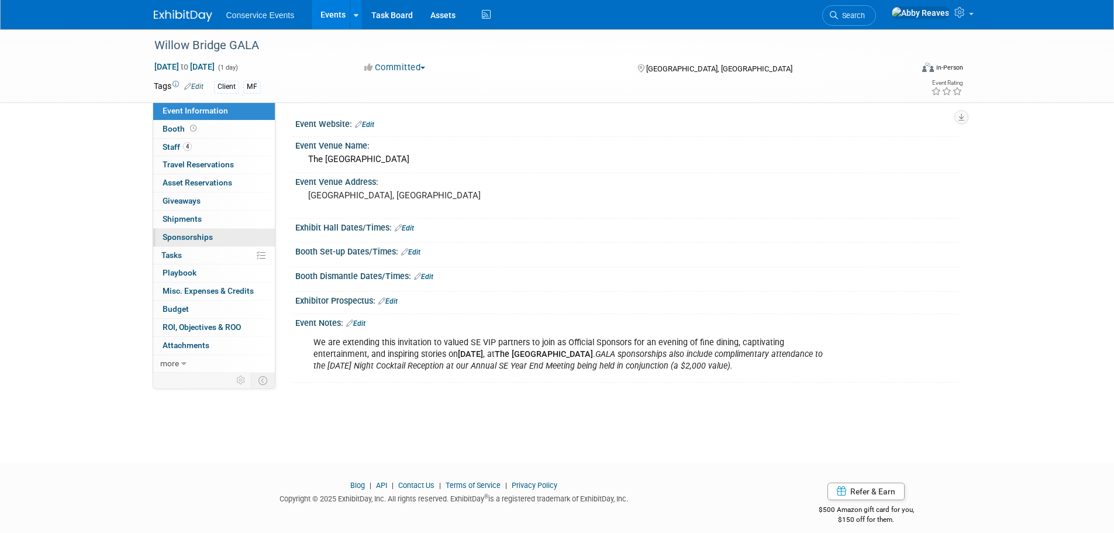
click at [202, 236] on span "Sponsorships 0" at bounding box center [188, 236] width 50 height 9
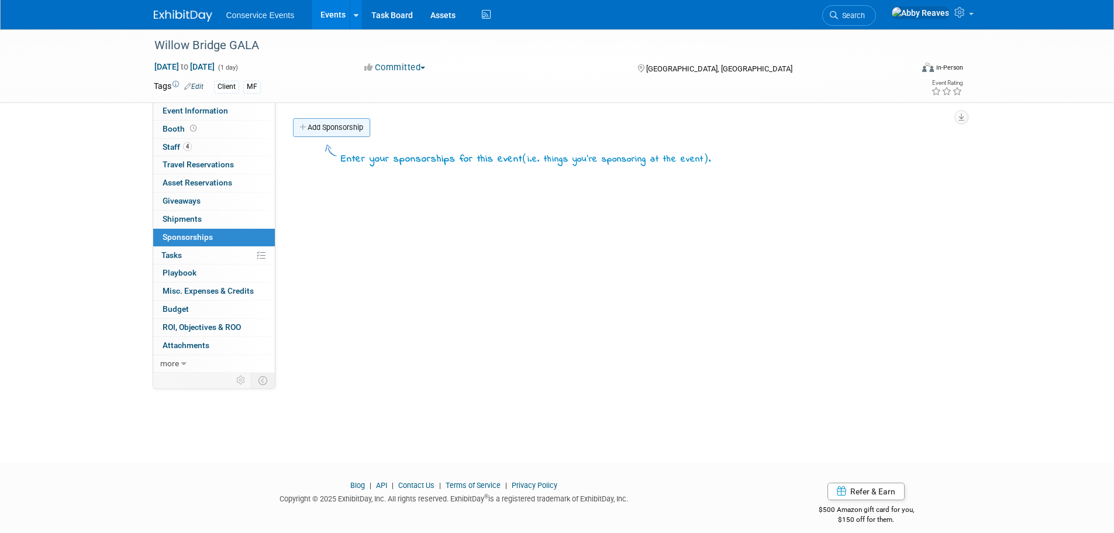
click at [342, 130] on link "Add Sponsorship" at bounding box center [331, 127] width 77 height 19
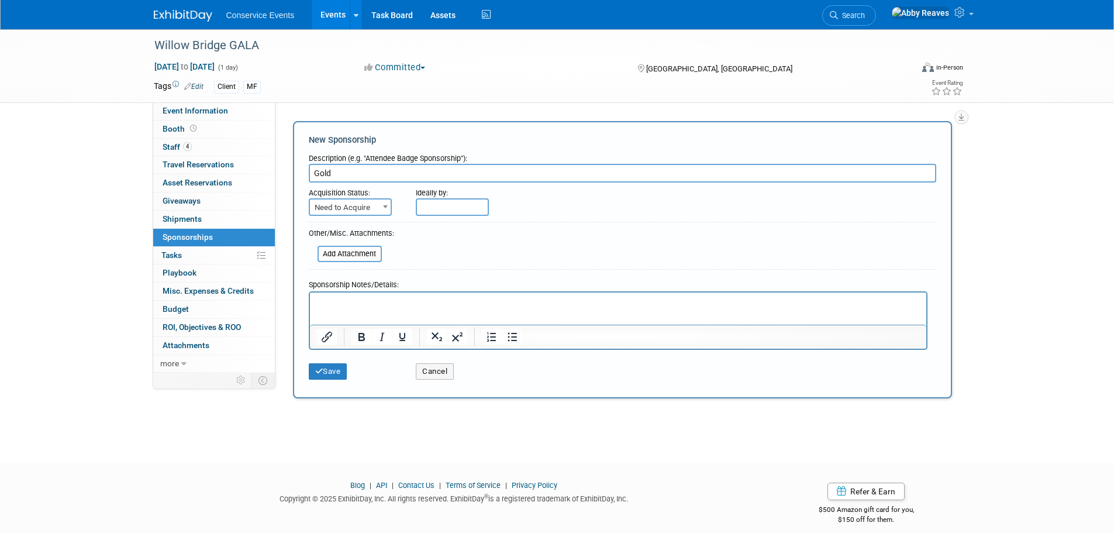
type input "Gold"
click at [361, 201] on span "Need to Acquire" at bounding box center [350, 207] width 81 height 16
select select "2"
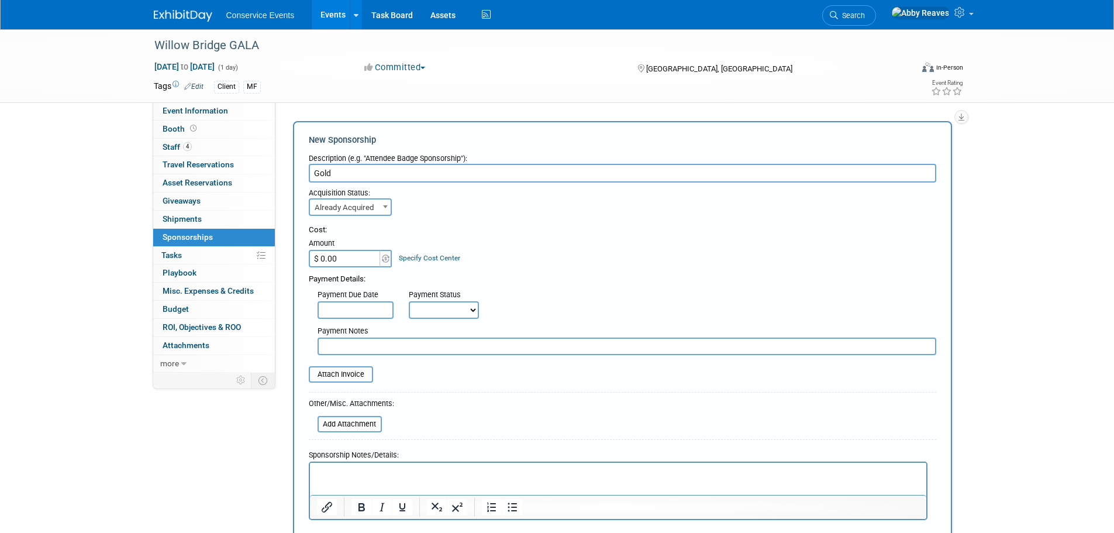
click at [343, 255] on input "$ 0.00" at bounding box center [345, 259] width 73 height 18
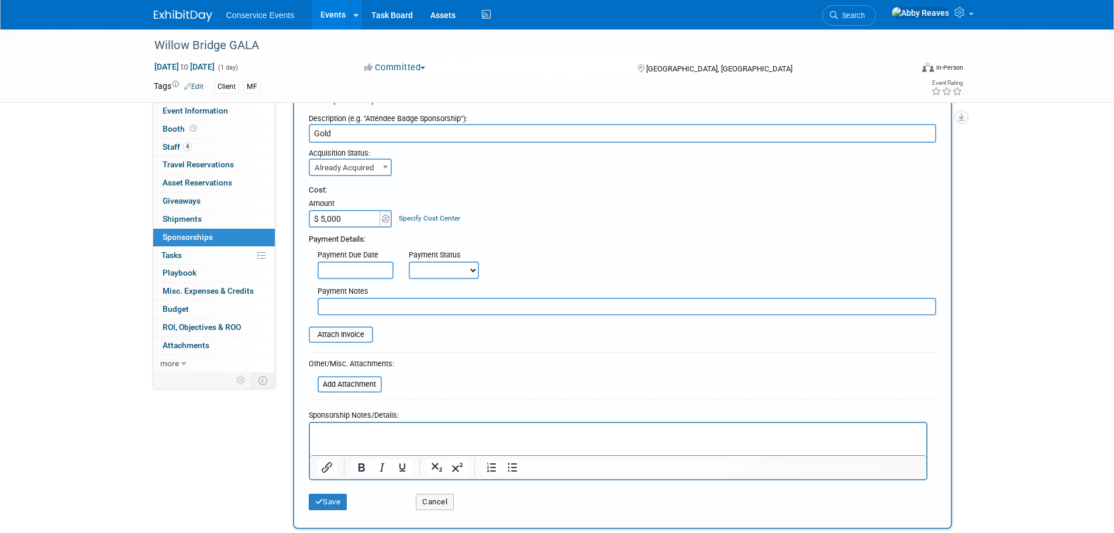
scroll to position [117, 0]
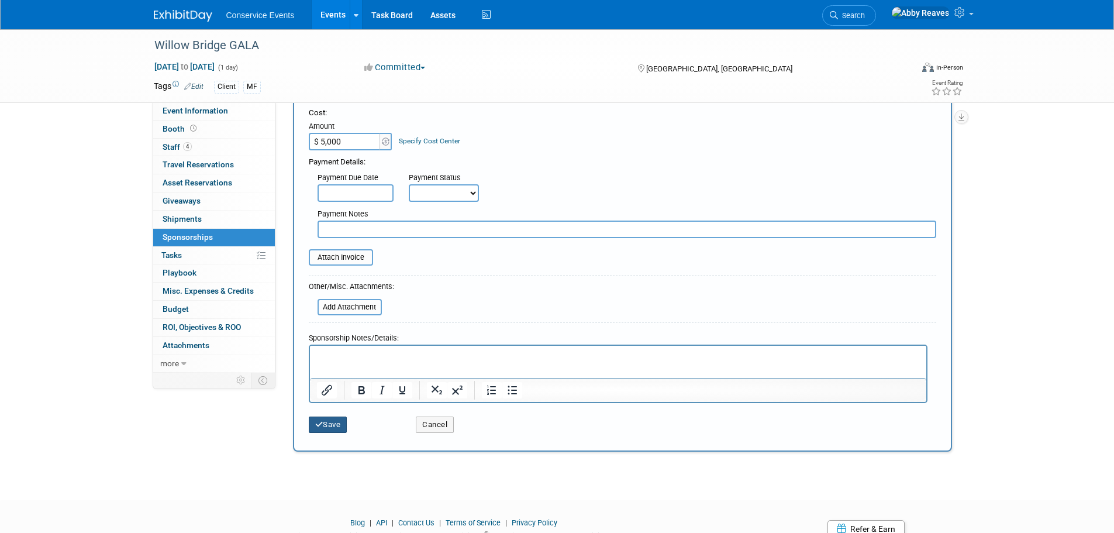
type input "$ 5,000.00"
click at [339, 429] on button "Save" at bounding box center [328, 425] width 39 height 16
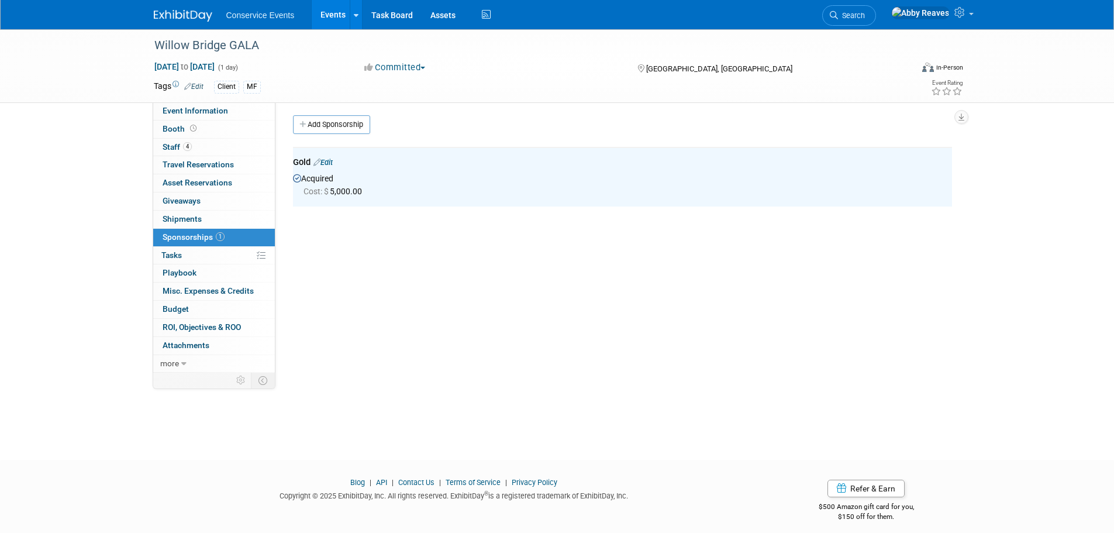
scroll to position [0, 0]
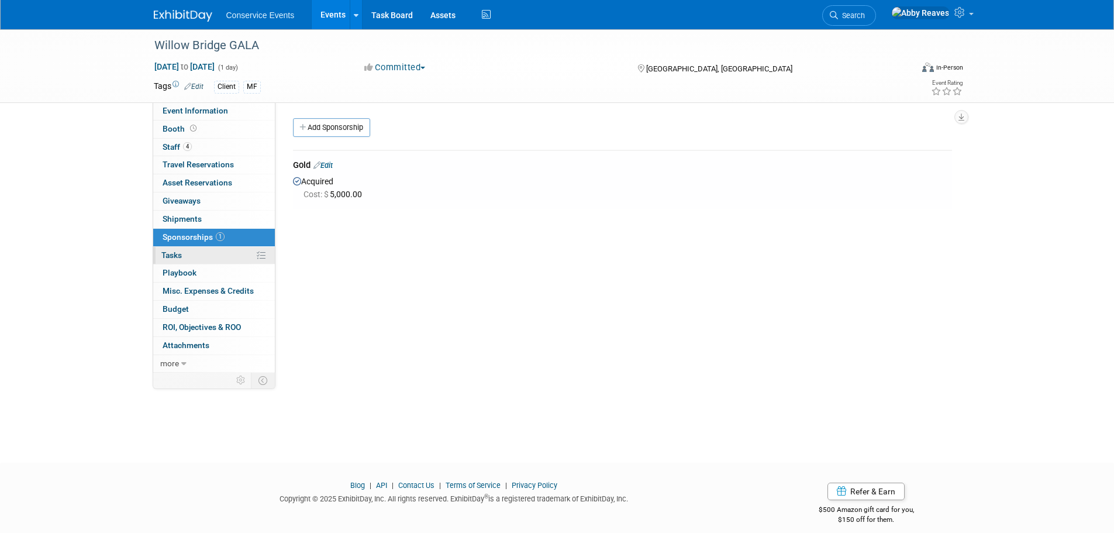
click at [209, 254] on link "0% Tasks 0%" at bounding box center [214, 256] width 122 height 18
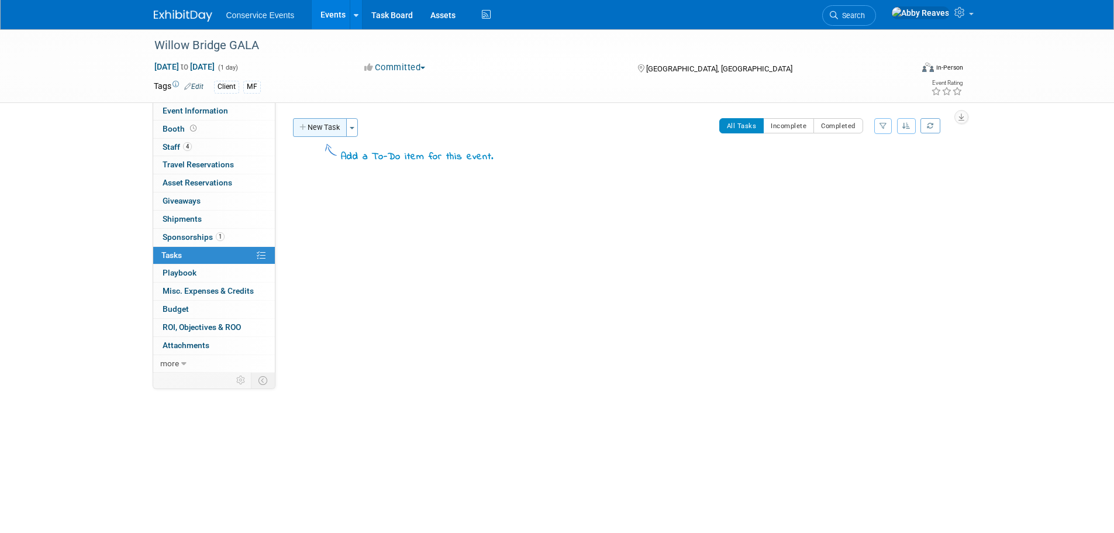
click at [339, 127] on button "New Task" at bounding box center [320, 127] width 54 height 19
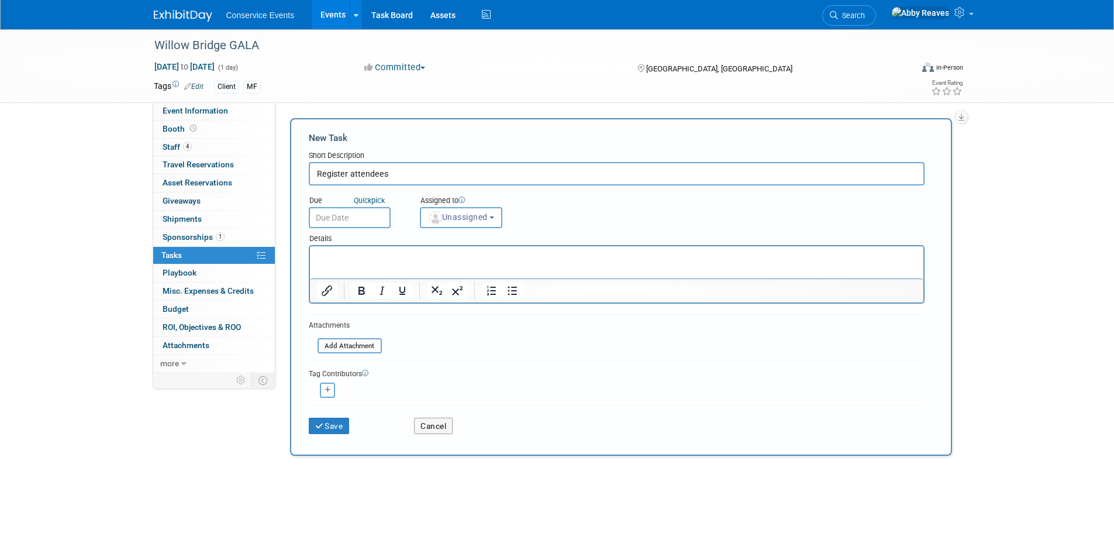
type input "Register attendees"
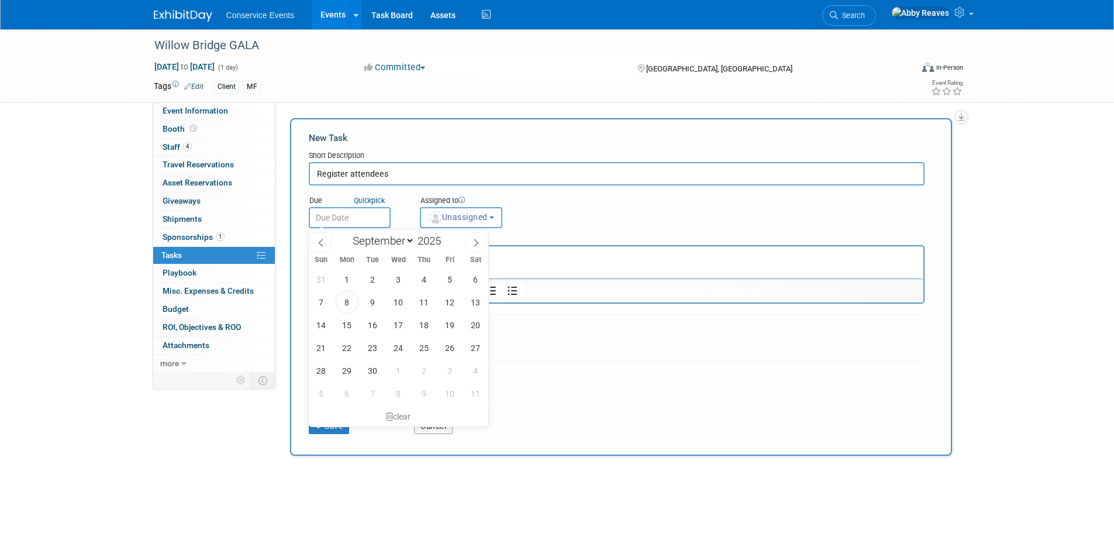
click at [327, 209] on input "text" at bounding box center [350, 217] width 82 height 21
drag, startPoint x: 346, startPoint y: 305, endPoint x: 77, endPoint y: 12, distance: 397.9
click at [346, 305] on span "8" at bounding box center [347, 302] width 23 height 23
type input "Sep 8, 2025"
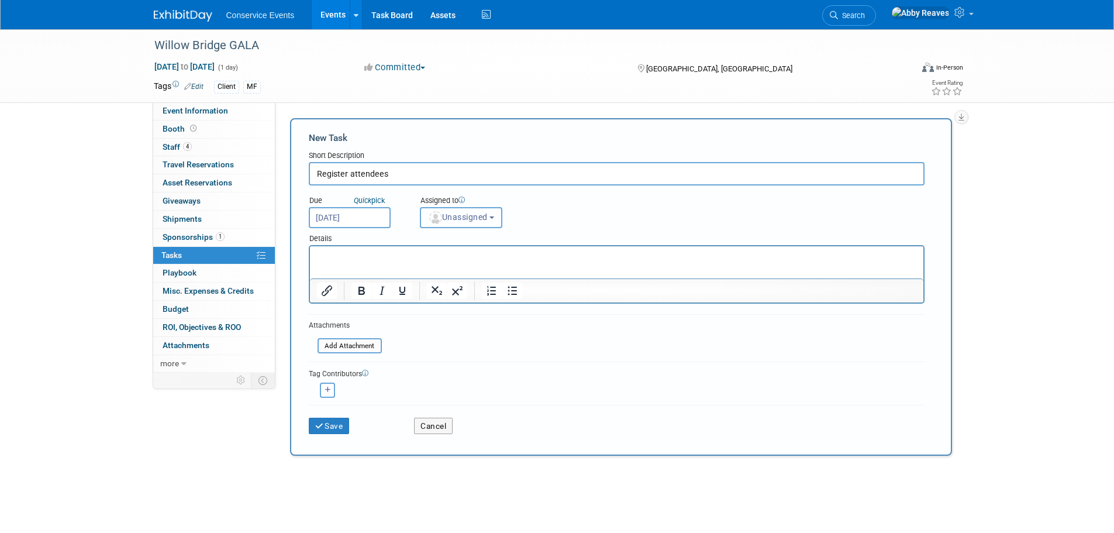
click at [432, 216] on img "button" at bounding box center [435, 217] width 13 height 13
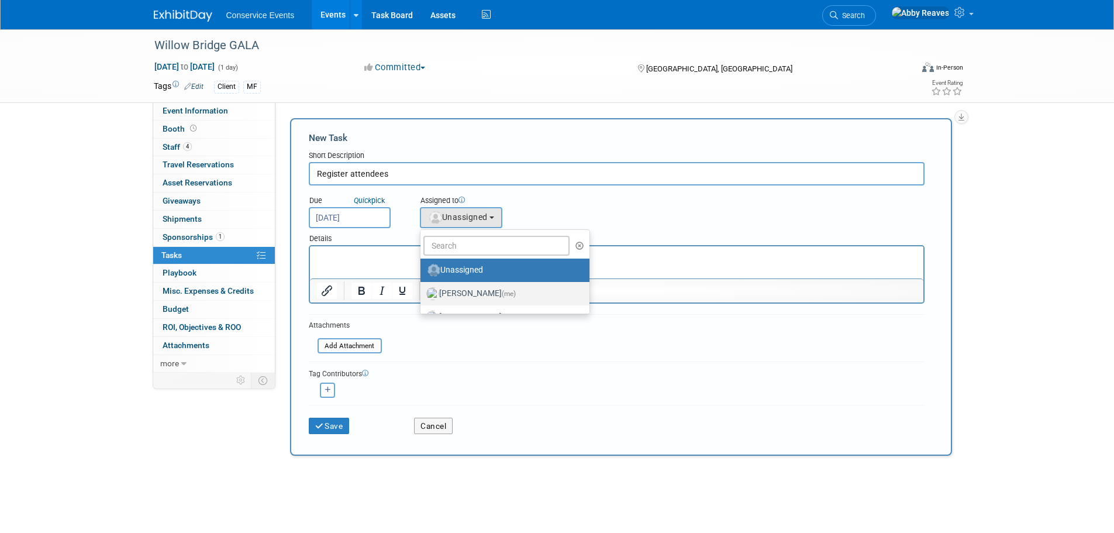
click at [473, 288] on label "Abby Reaves (me)" at bounding box center [502, 293] width 152 height 19
click at [422, 288] on input "Abby Reaves (me)" at bounding box center [419, 292] width 8 height 8
select select "888e4ed3-42fd-4820-a89e-ed4ce941d196"
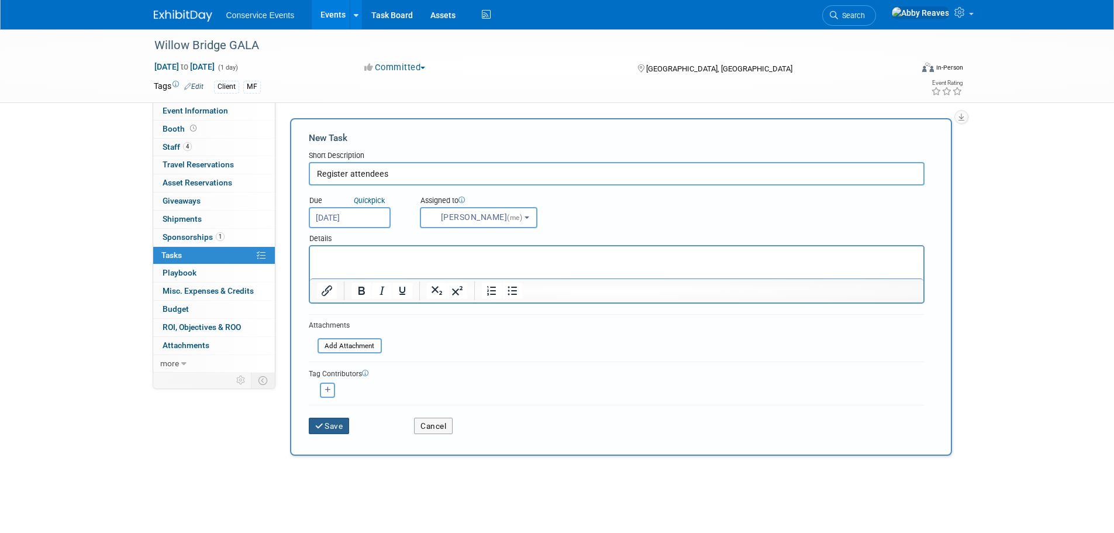
click at [332, 425] on button "Save" at bounding box center [329, 426] width 41 height 16
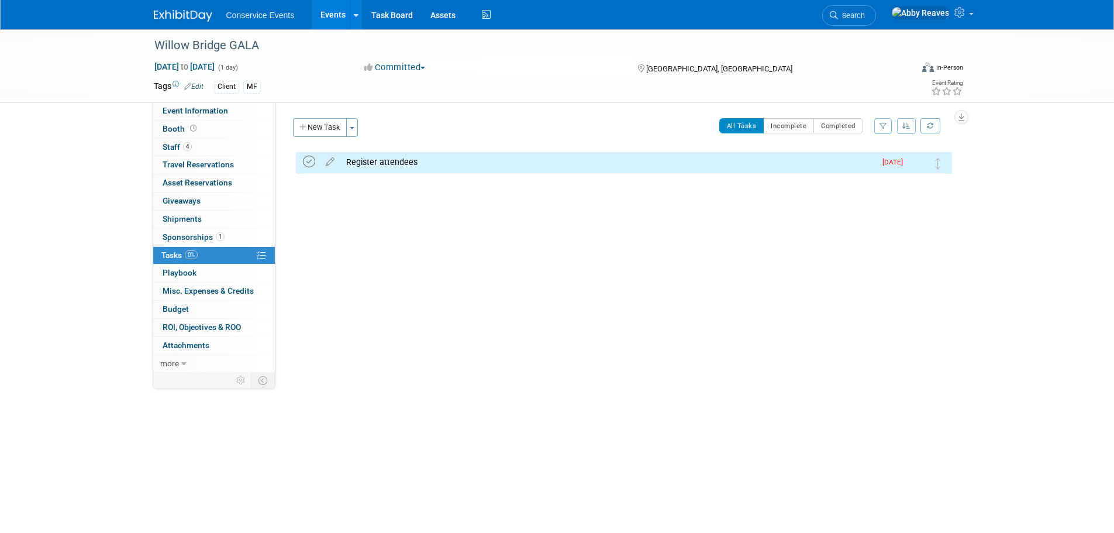
click at [304, 163] on icon at bounding box center [309, 162] width 12 height 12
click at [310, 128] on button "New Task" at bounding box center [320, 127] width 54 height 19
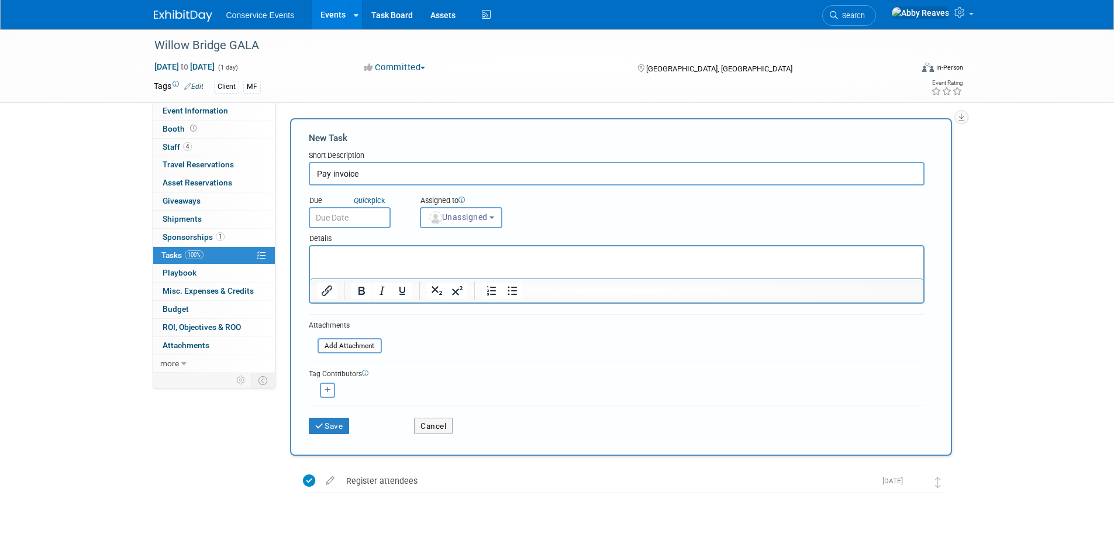
type input "Pay invoice"
click at [361, 211] on input "text" at bounding box center [350, 217] width 82 height 21
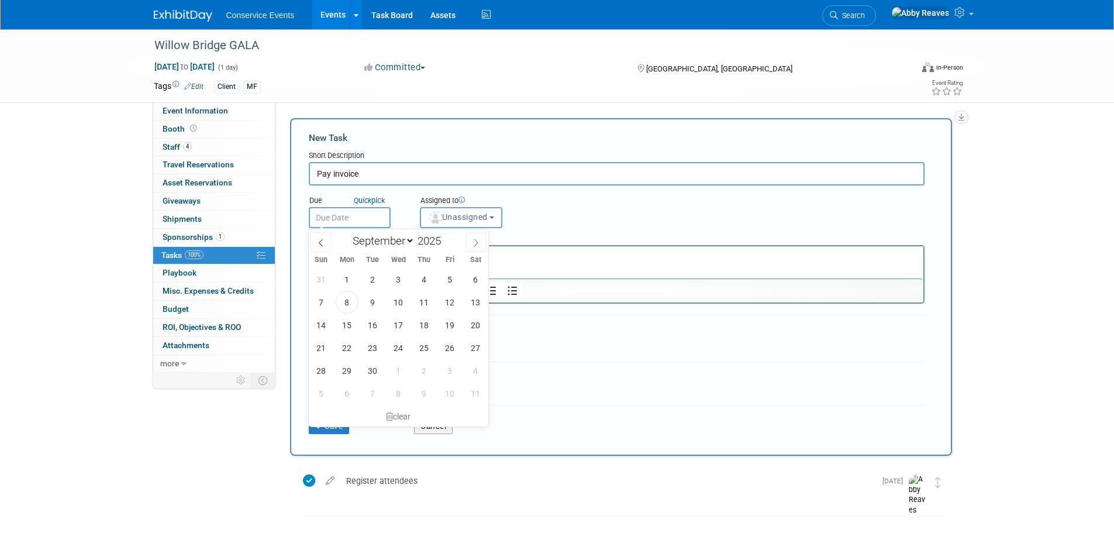
click at [467, 245] on span at bounding box center [476, 242] width 21 height 20
select select "9"
click at [453, 304] on span "10" at bounding box center [450, 302] width 23 height 23
type input "Oct 10, 2025"
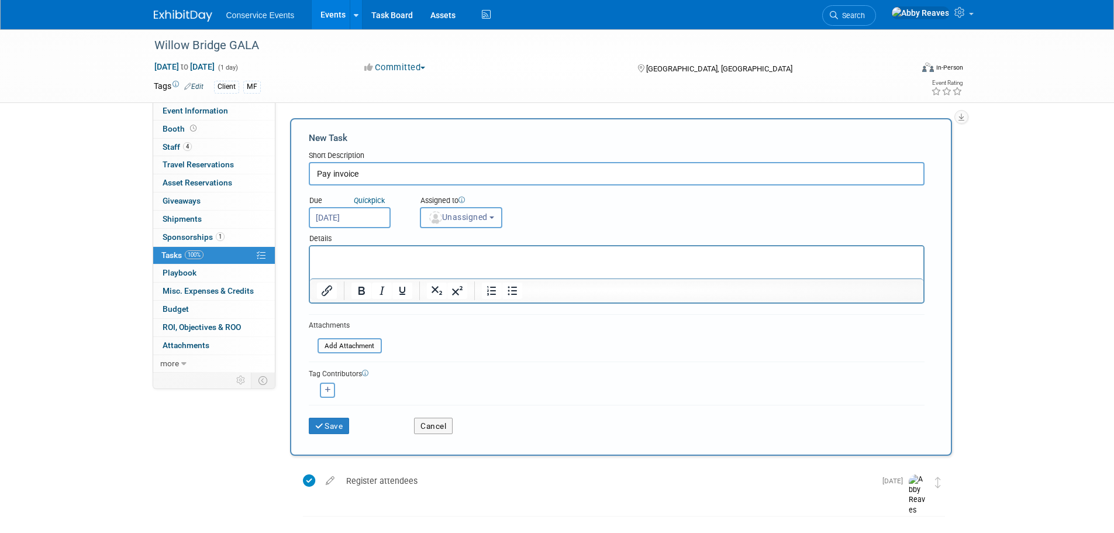
click at [454, 207] on button "Unassigned" at bounding box center [461, 217] width 83 height 21
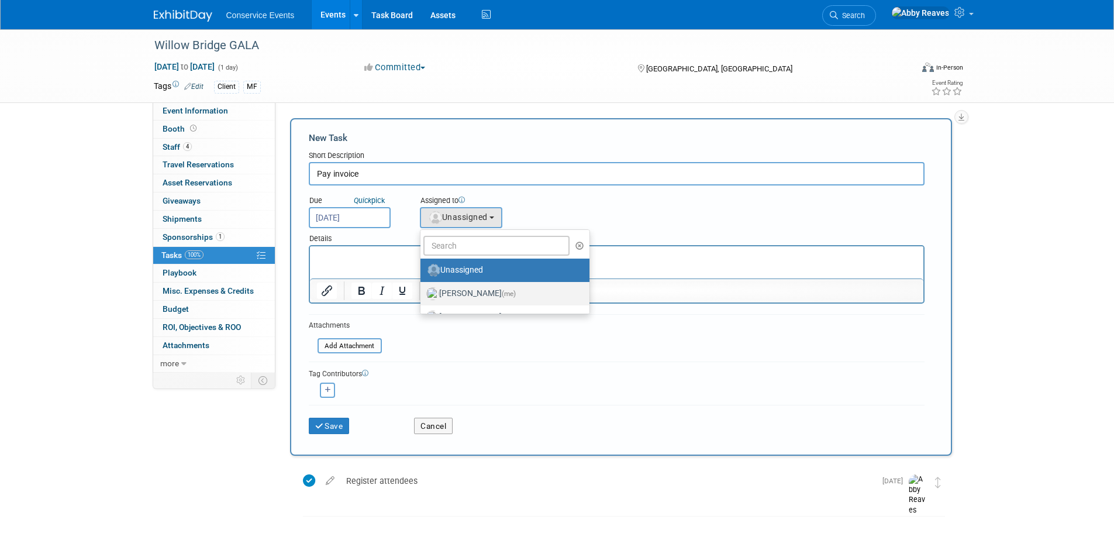
click at [453, 294] on label "Abby Reaves (me)" at bounding box center [502, 293] width 152 height 19
click at [422, 294] on input "Abby Reaves (me)" at bounding box center [419, 292] width 8 height 8
select select "888e4ed3-42fd-4820-a89e-ed4ce941d196"
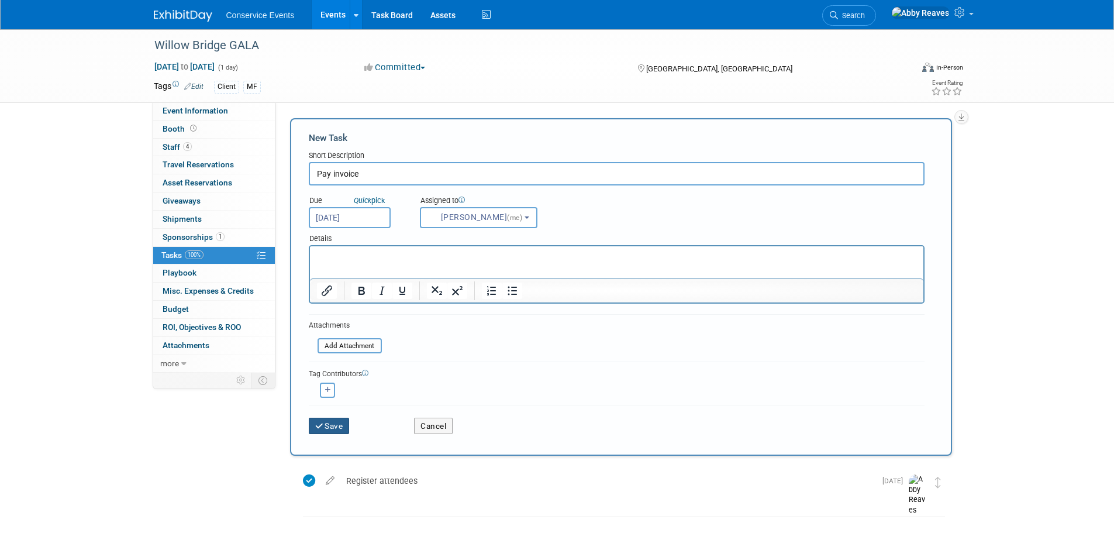
click at [331, 429] on button "Save" at bounding box center [329, 426] width 41 height 16
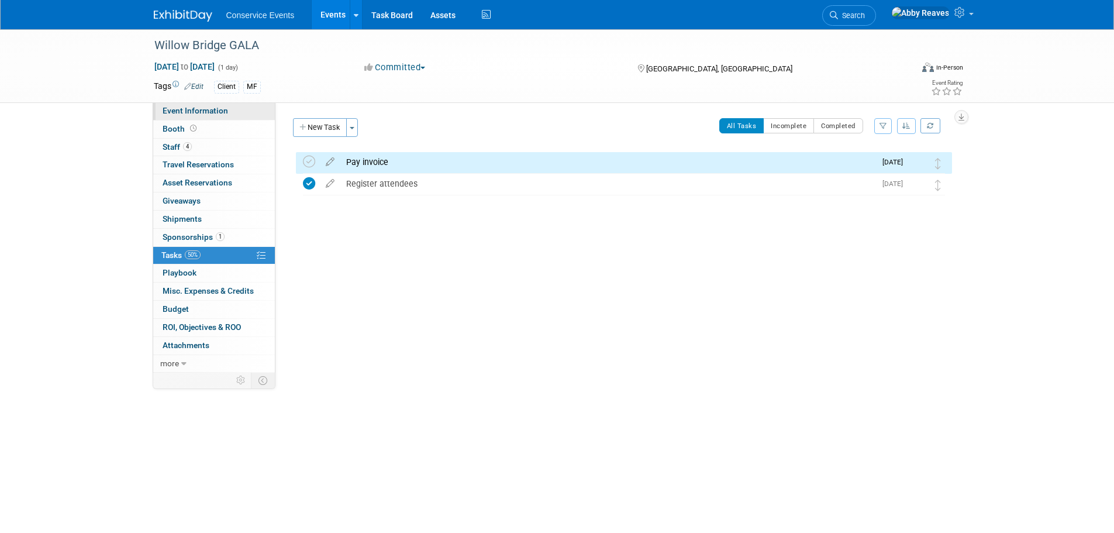
click at [261, 112] on link "Event Information" at bounding box center [214, 111] width 122 height 18
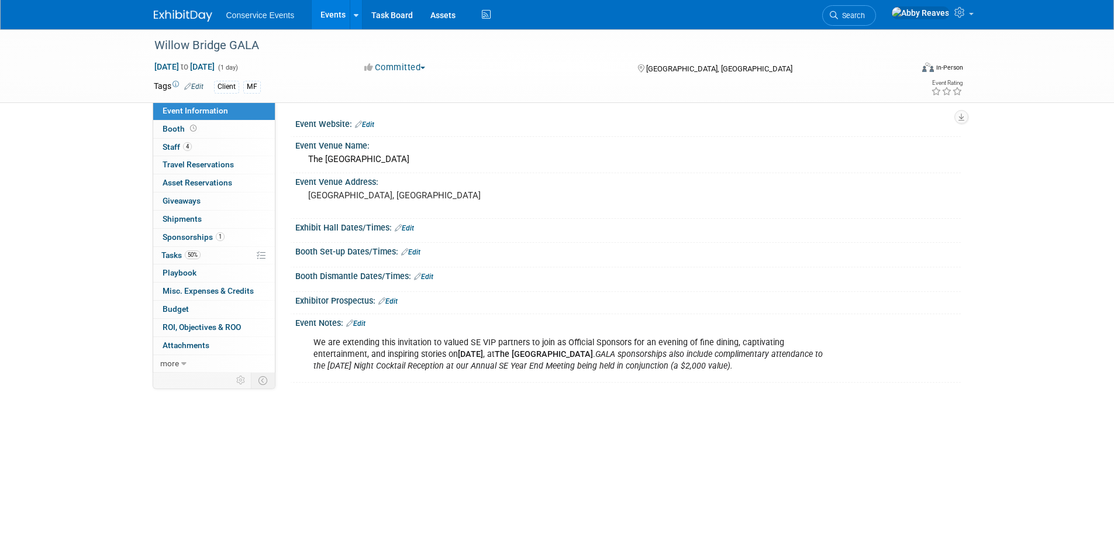
drag, startPoint x: 326, startPoint y: 19, endPoint x: 321, endPoint y: 5, distance: 14.7
click at [326, 18] on link "Events" at bounding box center [333, 14] width 43 height 29
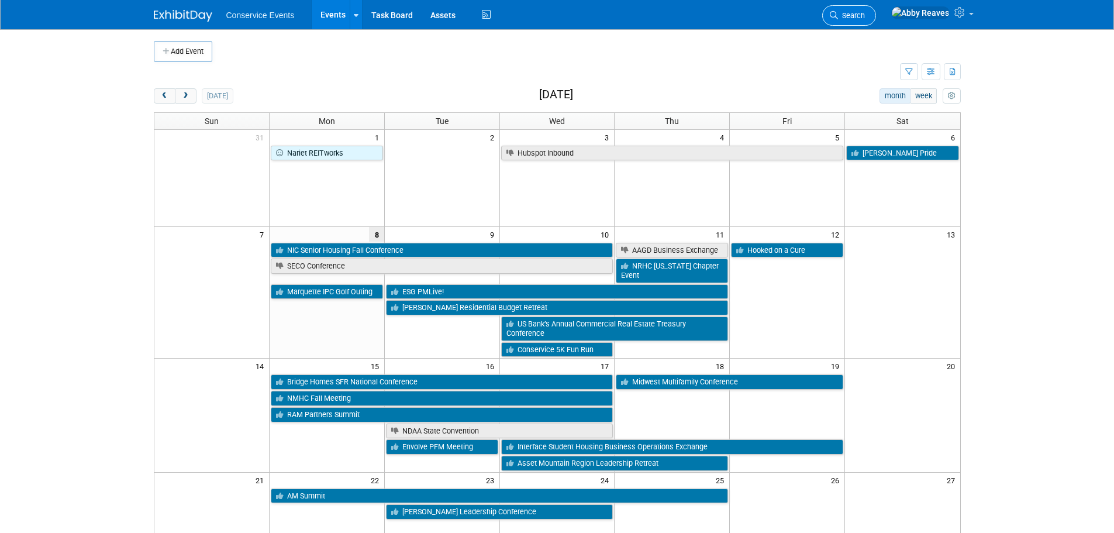
click at [876, 25] on link "Search" at bounding box center [850, 15] width 54 height 20
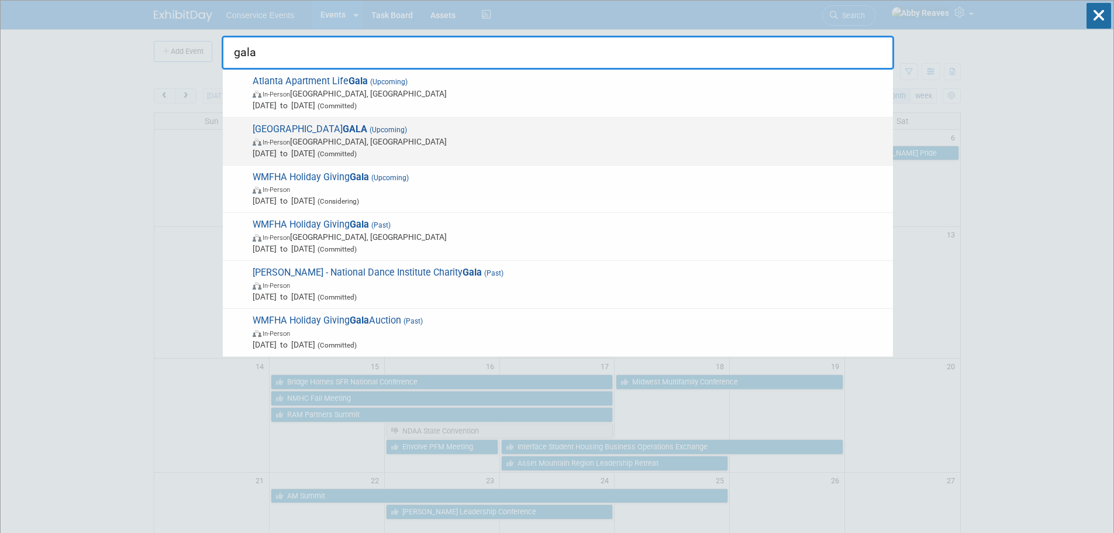
type input "gala"
click at [503, 122] on div "Willow Bridge GALA (Upcoming) In-Person Atlanta, GA Nov 11, 2025 to Nov 11, 202…" at bounding box center [558, 142] width 670 height 48
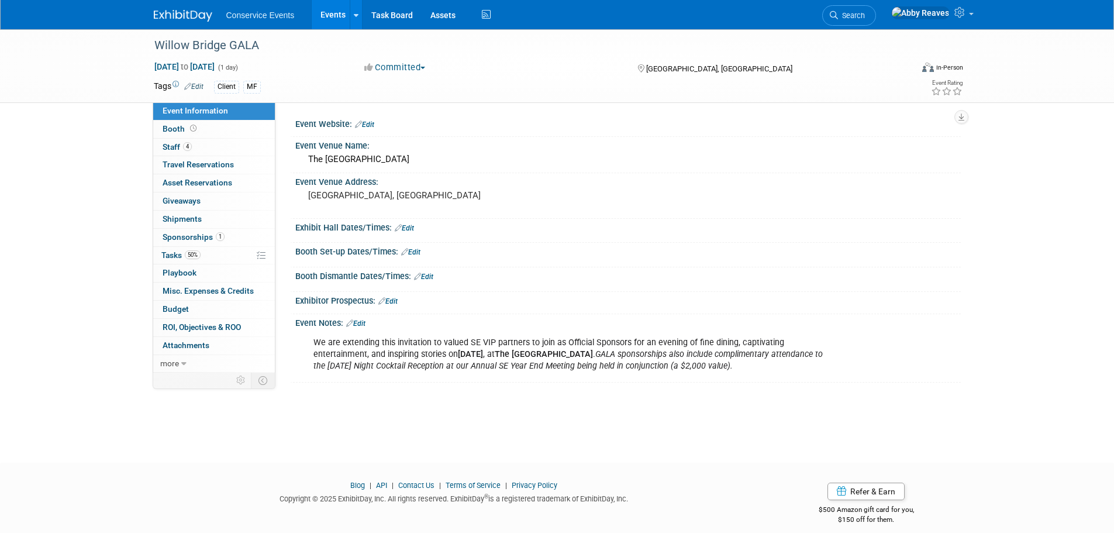
drag, startPoint x: 332, startPoint y: 9, endPoint x: 316, endPoint y: 1, distance: 17.3
click at [330, 8] on link "Events" at bounding box center [333, 14] width 43 height 29
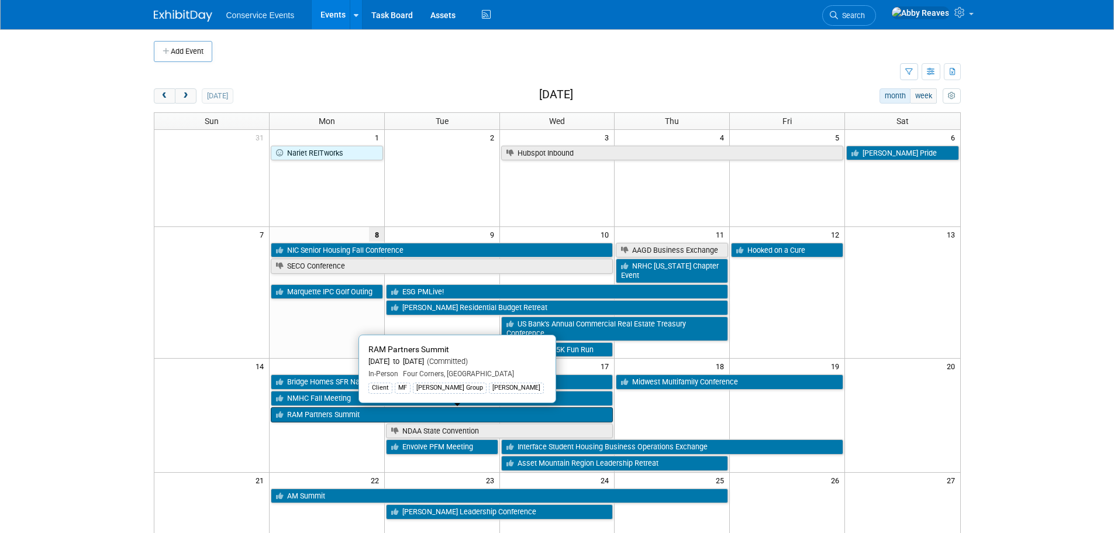
click at [323, 418] on link "RAM Partners Summit" at bounding box center [442, 414] width 343 height 15
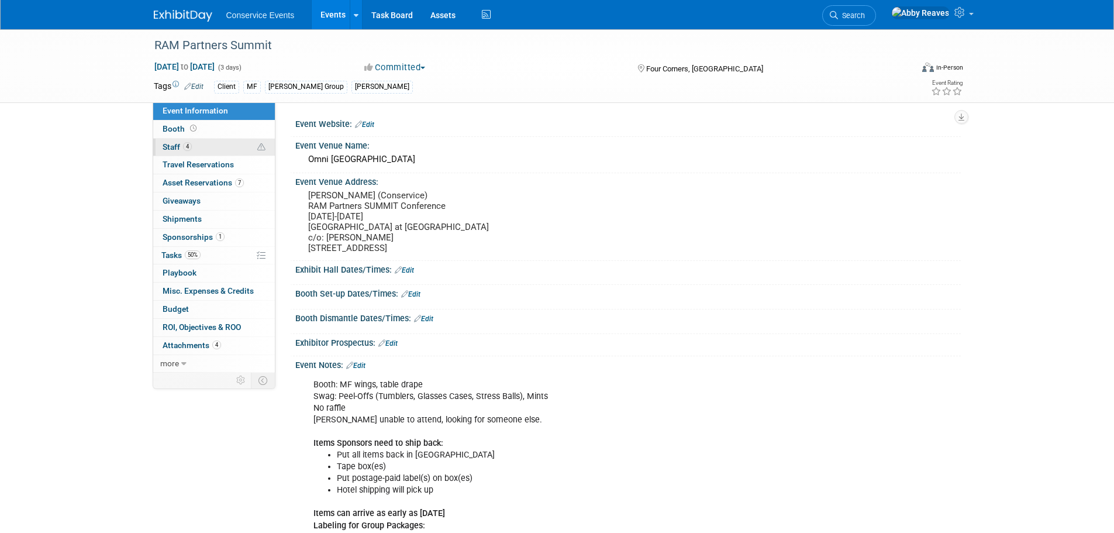
click at [235, 139] on link "4 Staff 4" at bounding box center [214, 148] width 122 height 18
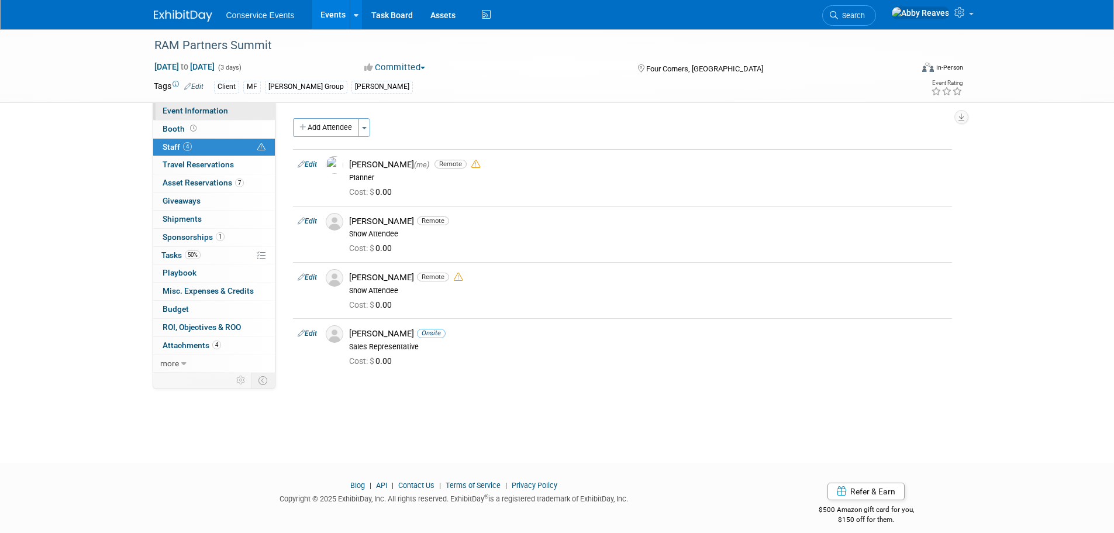
click at [252, 110] on link "Event Information" at bounding box center [214, 111] width 122 height 18
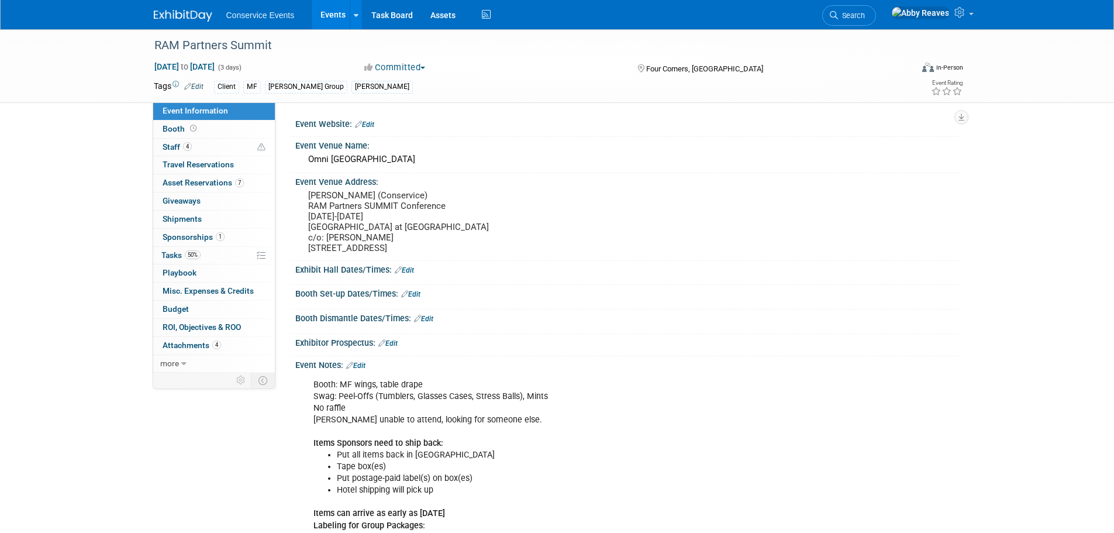
click at [330, 25] on link "Events" at bounding box center [333, 14] width 43 height 29
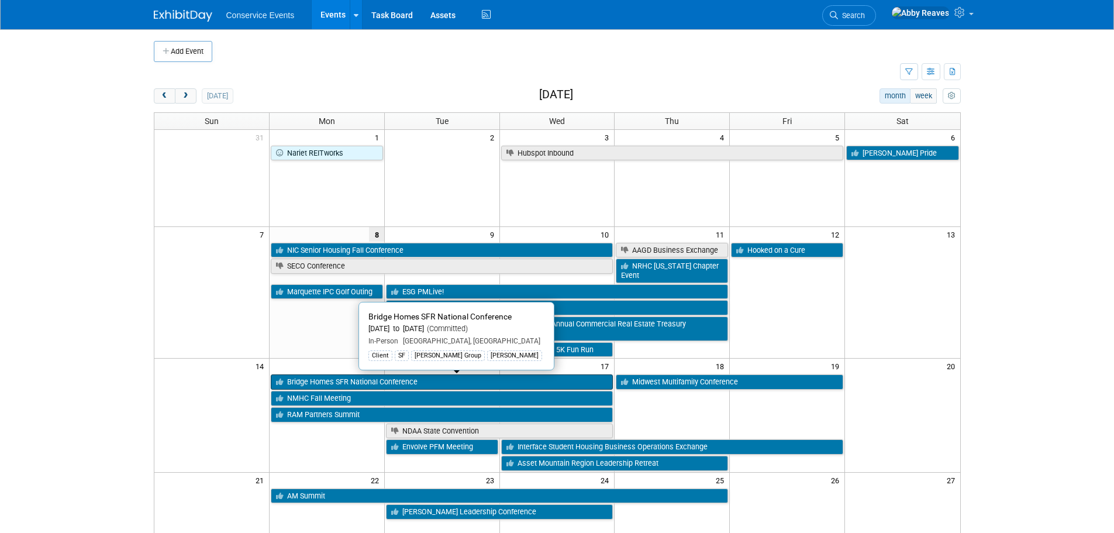
click at [338, 378] on link "Bridge Homes SFR National Conference" at bounding box center [442, 381] width 343 height 15
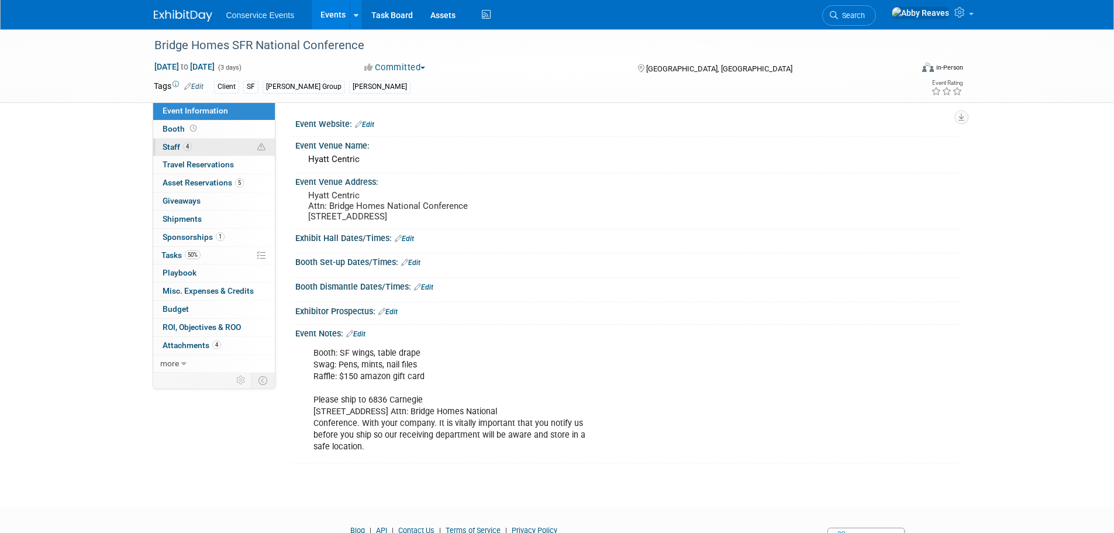
click at [217, 149] on link "4 Staff 4" at bounding box center [214, 148] width 122 height 18
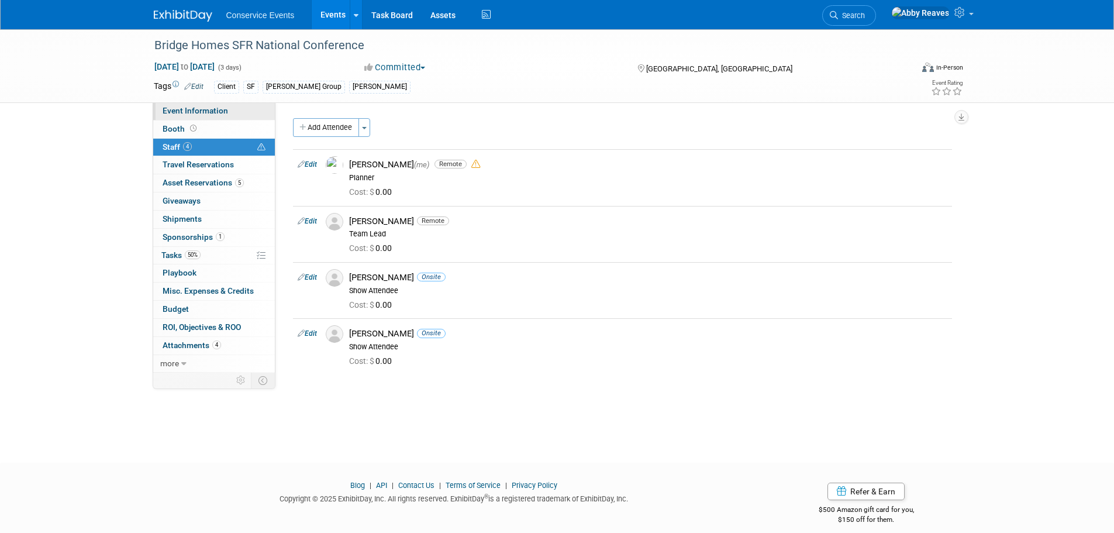
click at [217, 113] on span "Event Information" at bounding box center [196, 110] width 66 height 9
